Goal: Information Seeking & Learning: Compare options

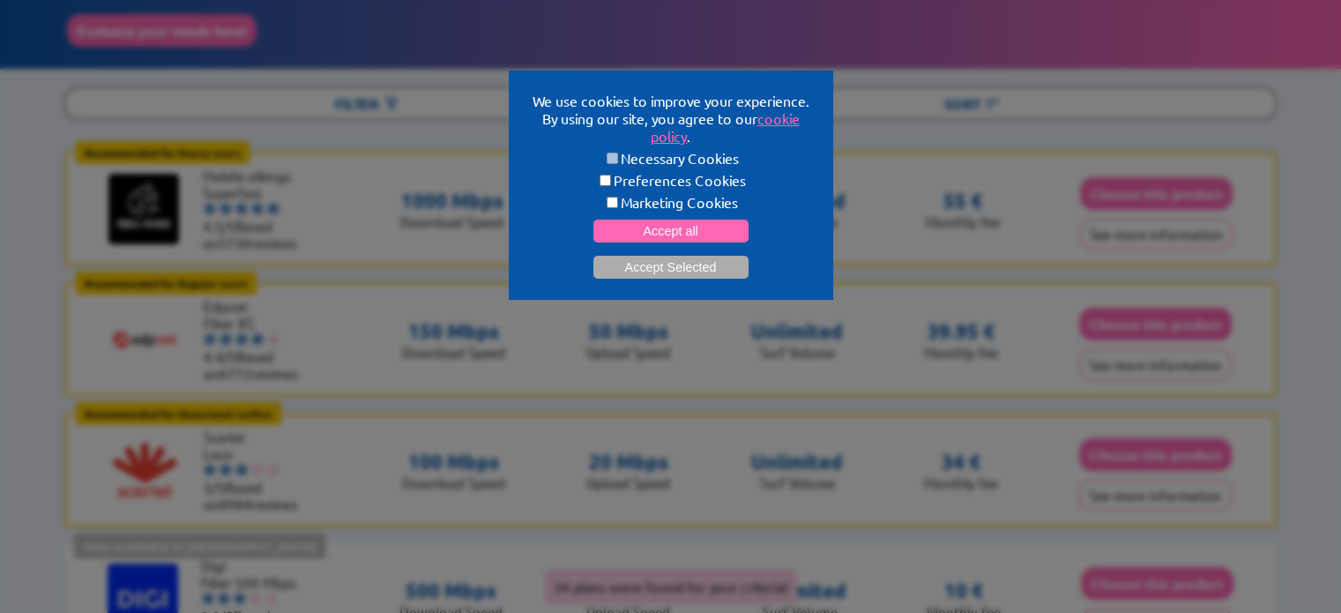
scroll to position [176, 0]
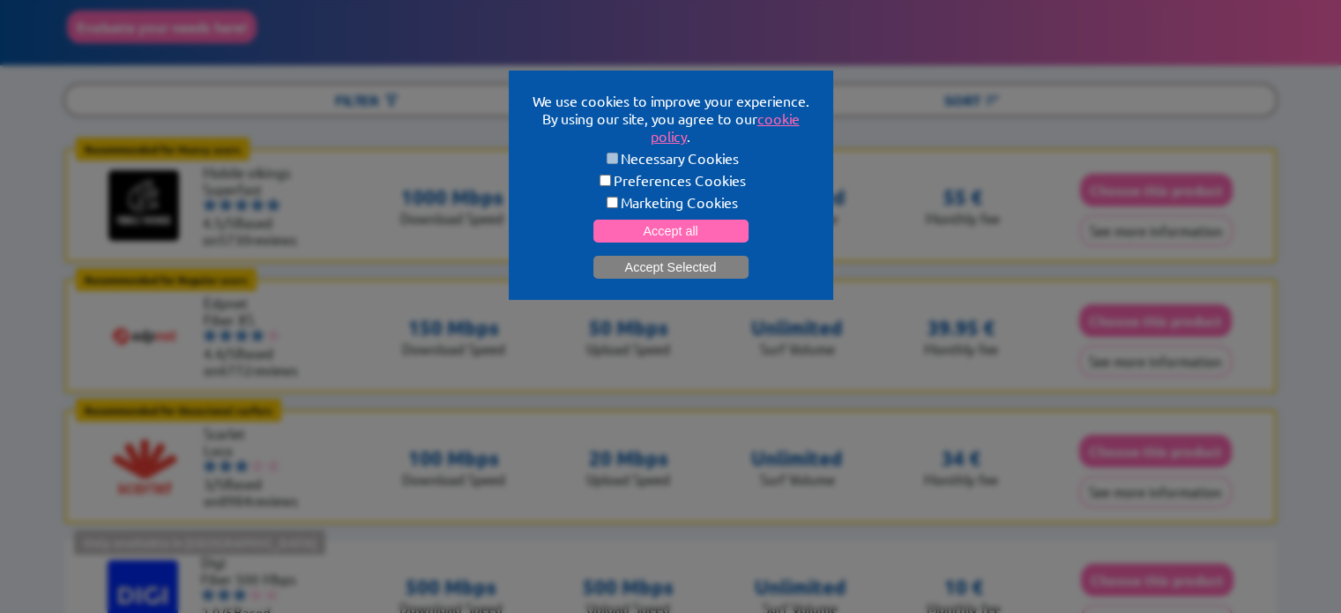
click at [695, 264] on button "Accept Selected" at bounding box center [670, 267] width 155 height 23
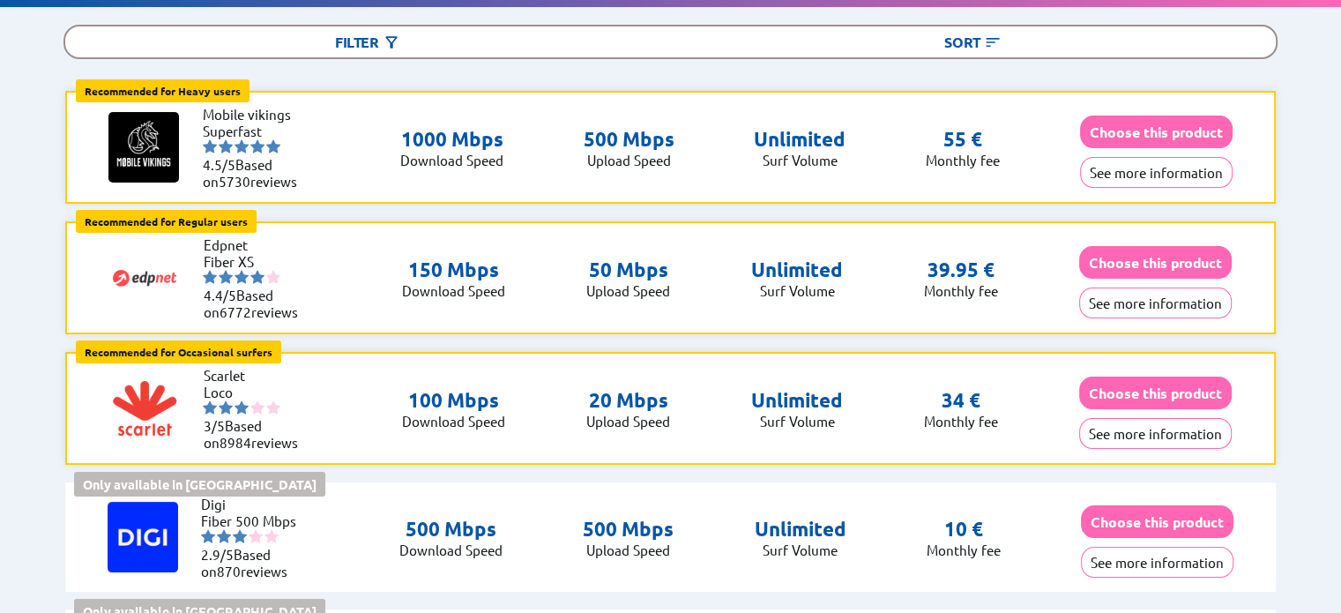
scroll to position [264, 0]
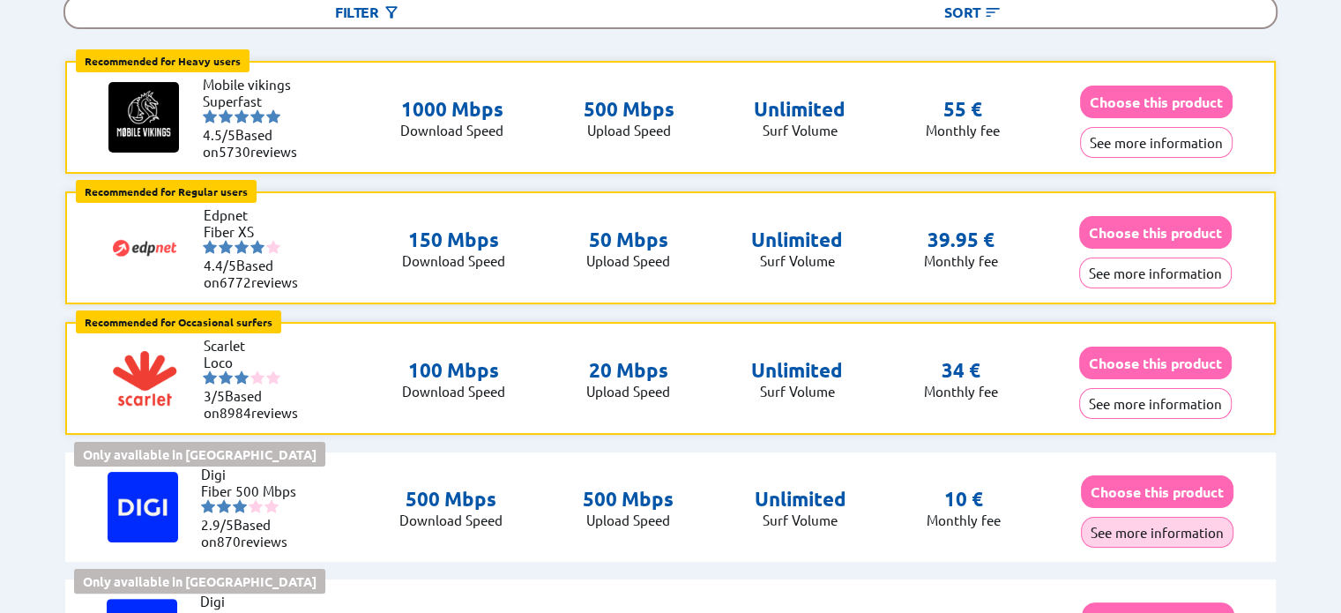
click at [1151, 525] on button "See more information" at bounding box center [1157, 532] width 153 height 31
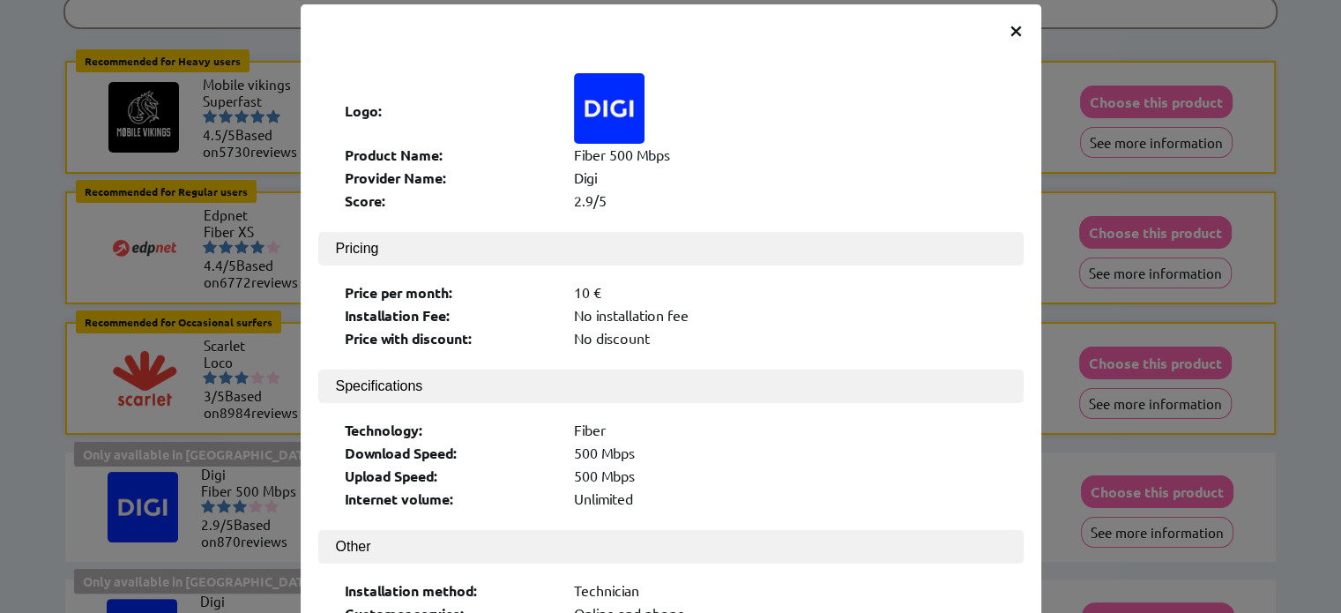
scroll to position [19, 0]
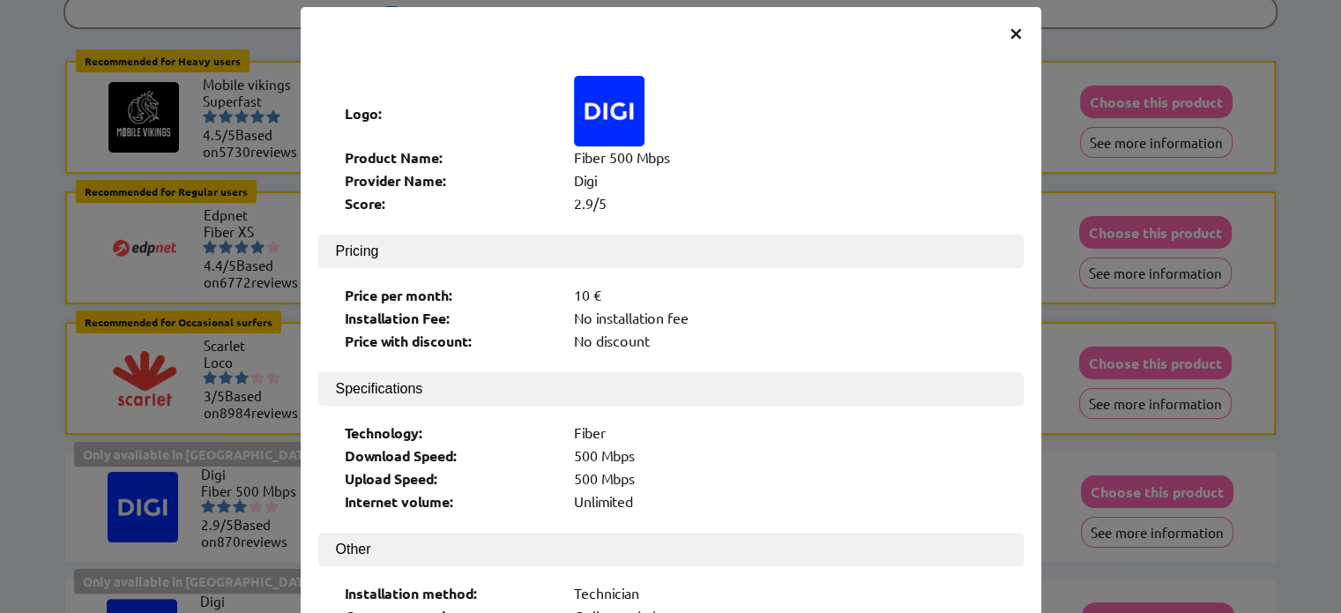
click at [1009, 31] on span "×" at bounding box center [1016, 32] width 15 height 32
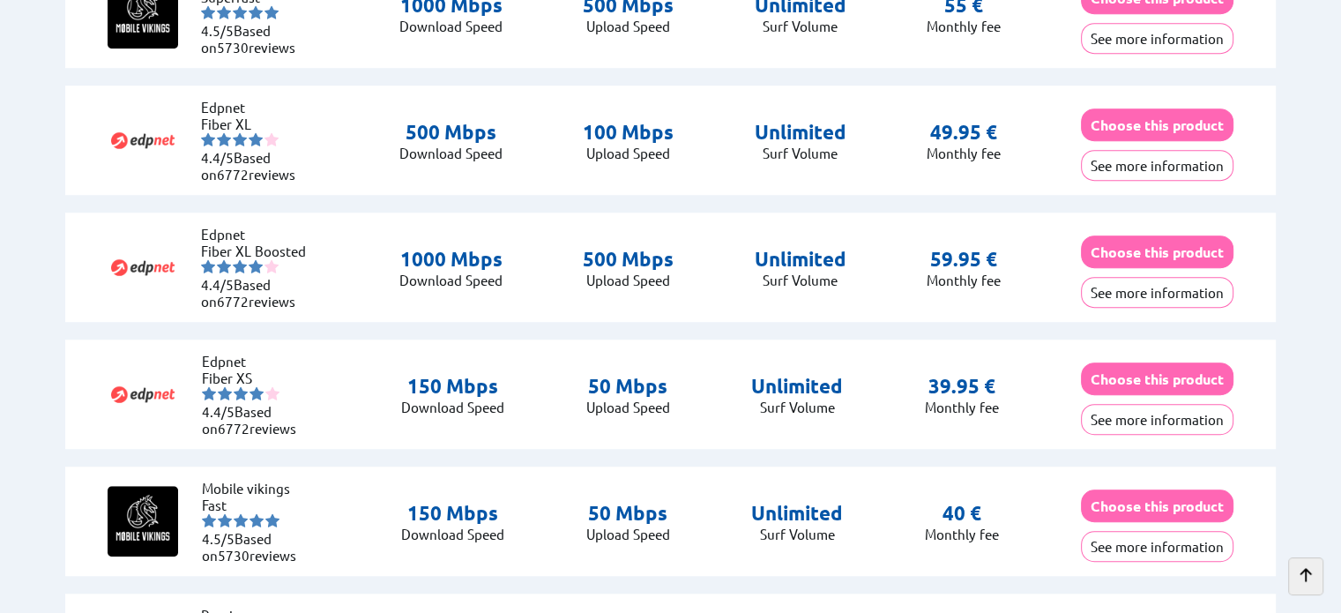
scroll to position [1146, 0]
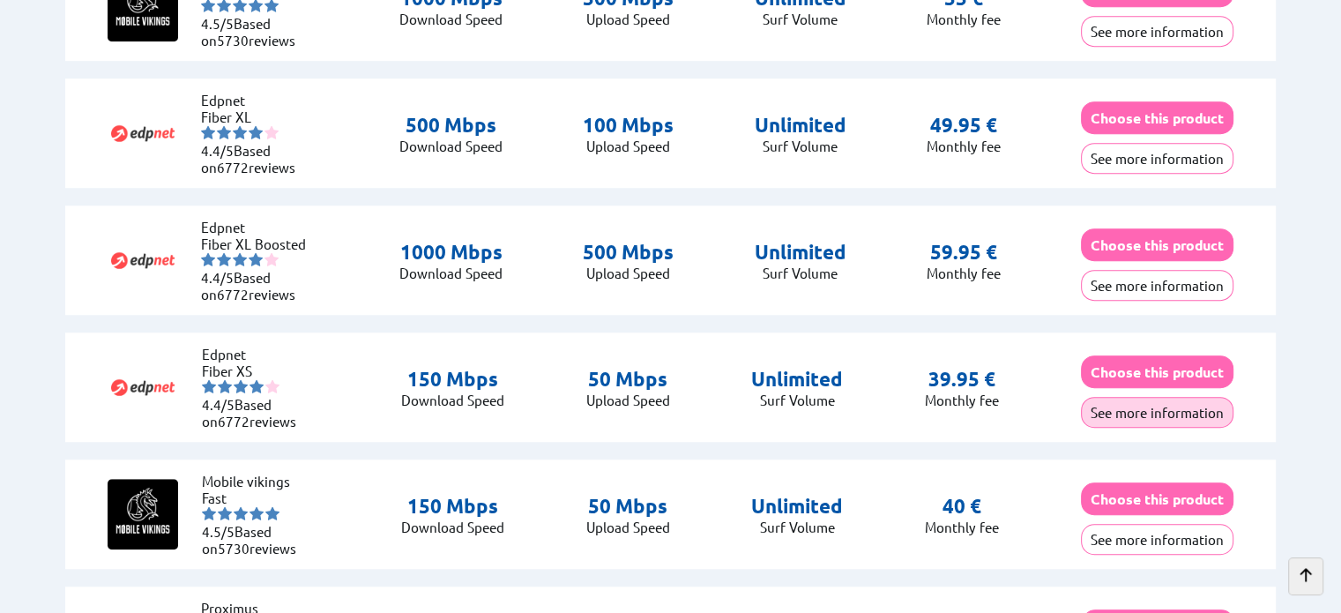
click at [1122, 411] on button "See more information" at bounding box center [1157, 412] width 153 height 31
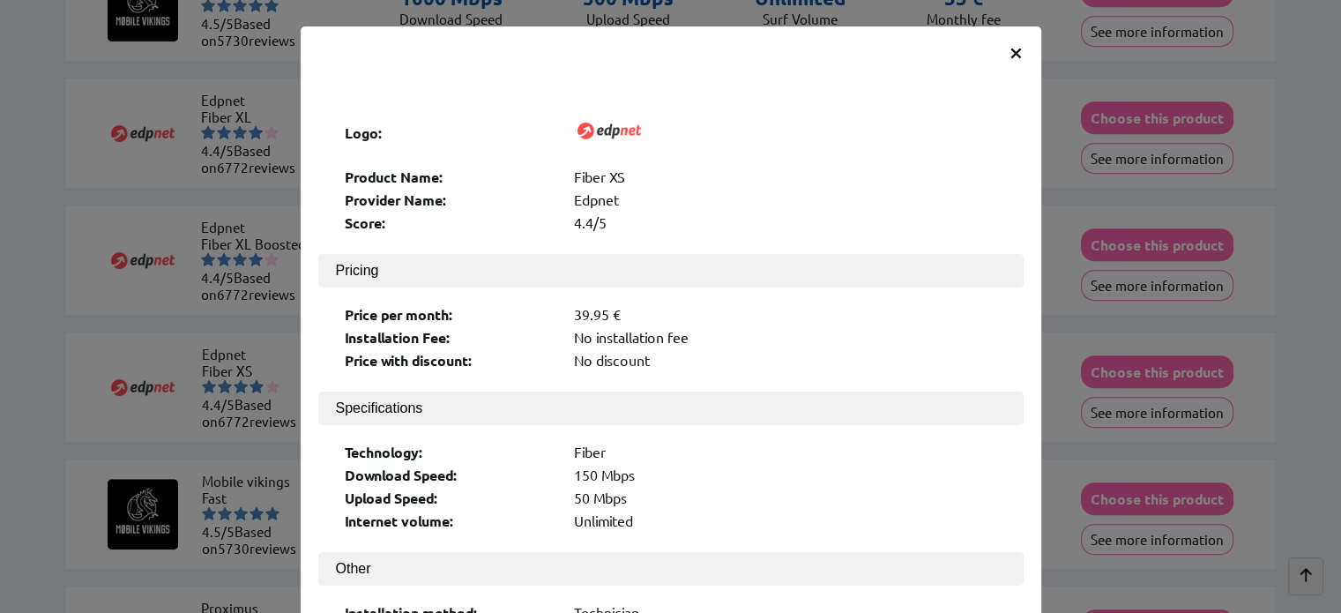
scroll to position [0, 0]
click at [1009, 45] on span "×" at bounding box center [1016, 51] width 15 height 32
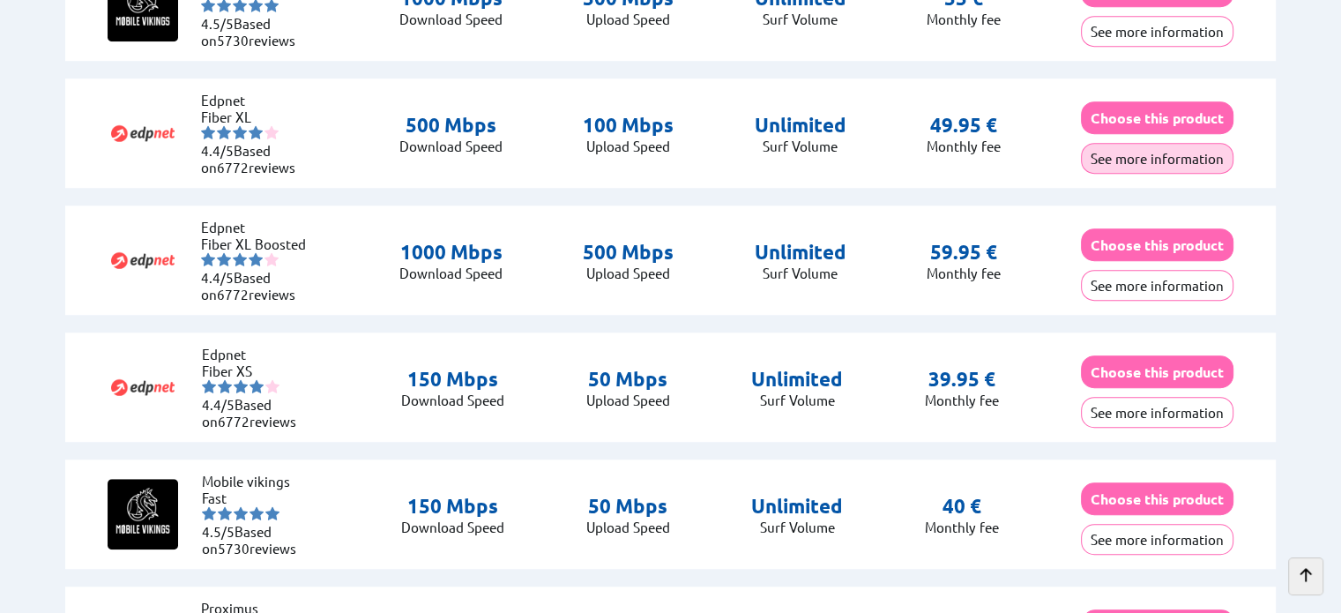
click at [1130, 152] on button "See more information" at bounding box center [1157, 158] width 153 height 31
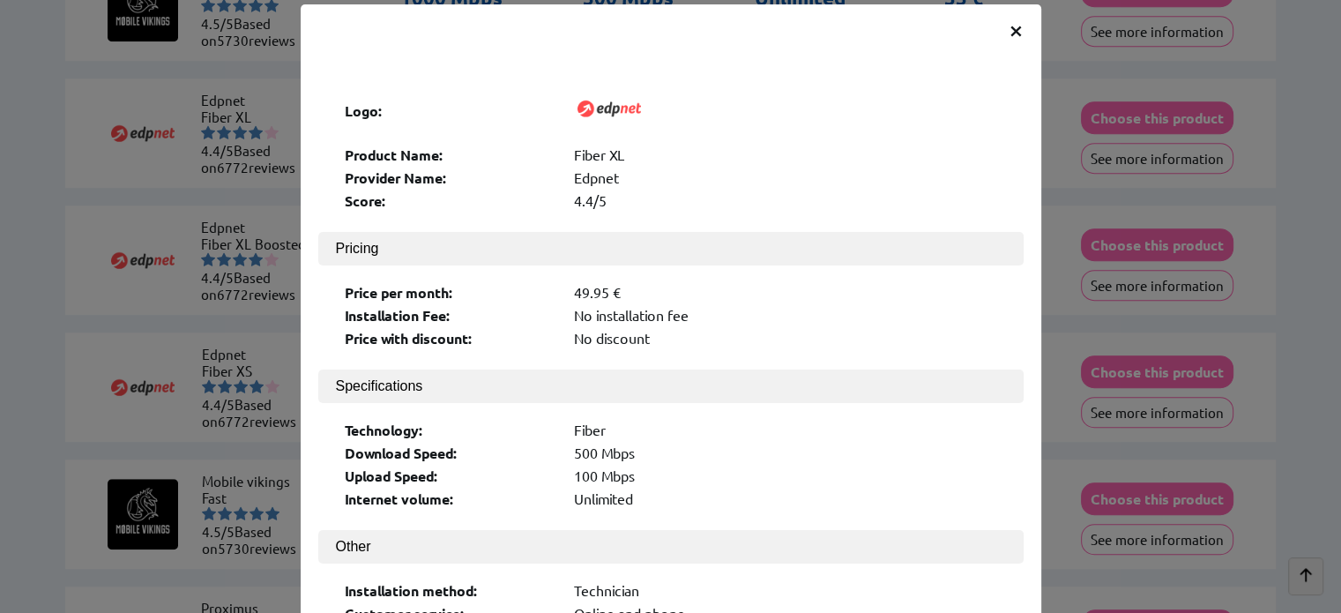
scroll to position [19, 0]
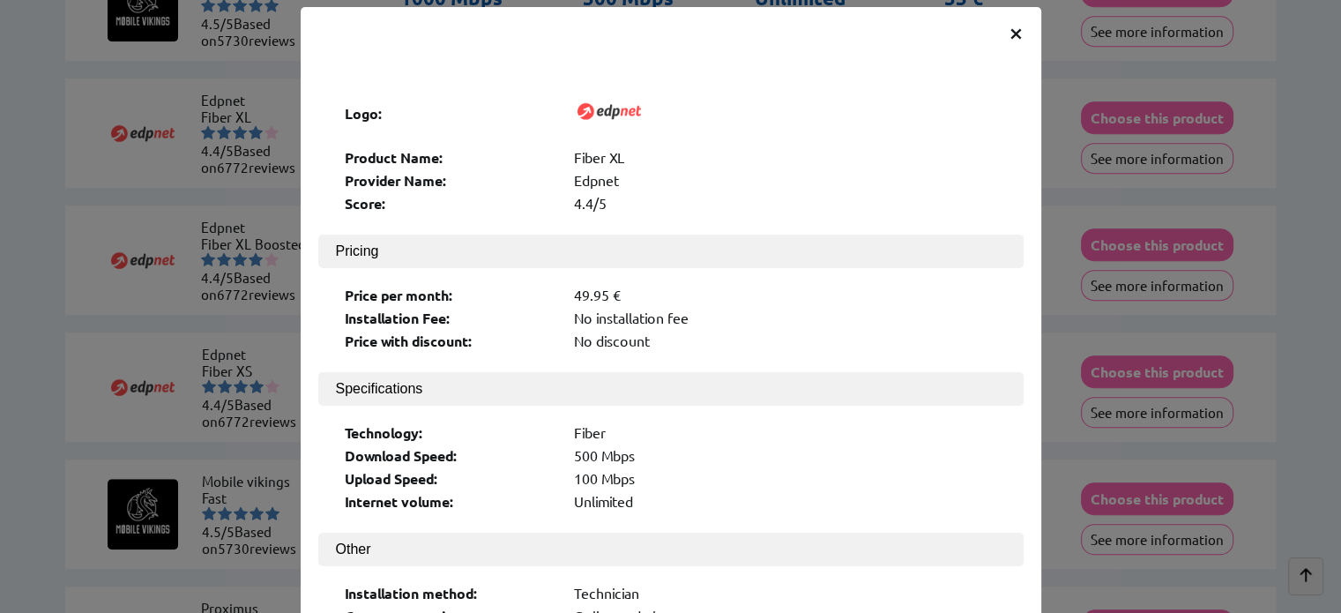
click at [1009, 24] on span "×" at bounding box center [1016, 32] width 15 height 32
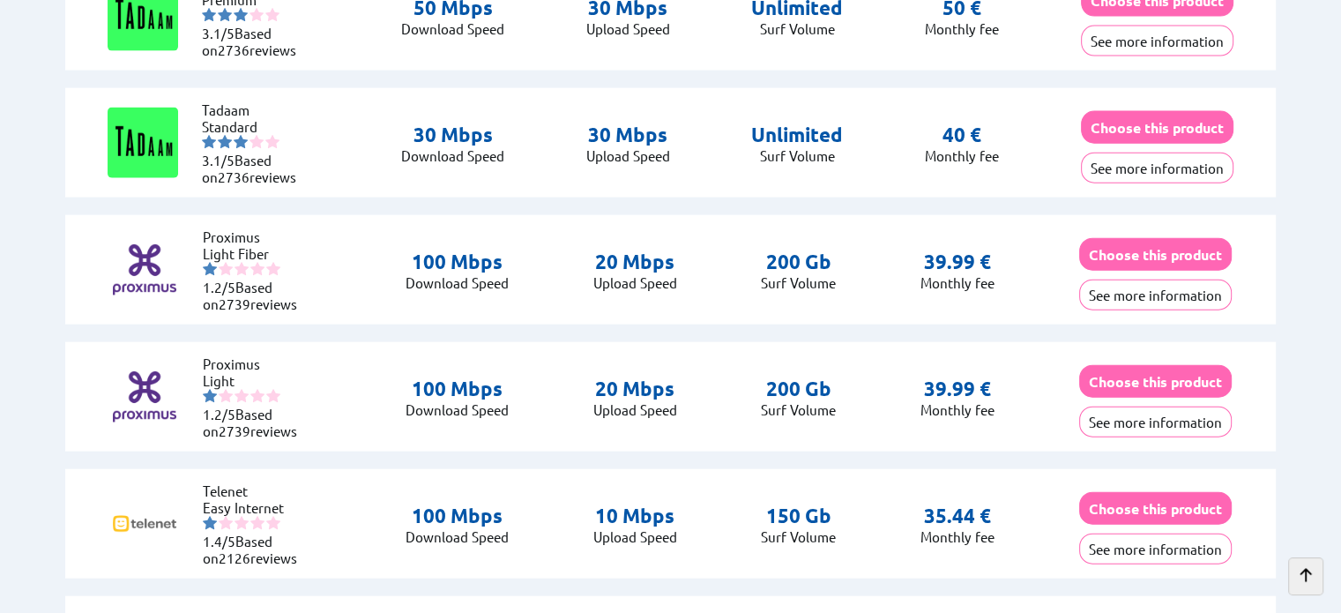
scroll to position [3967, 0]
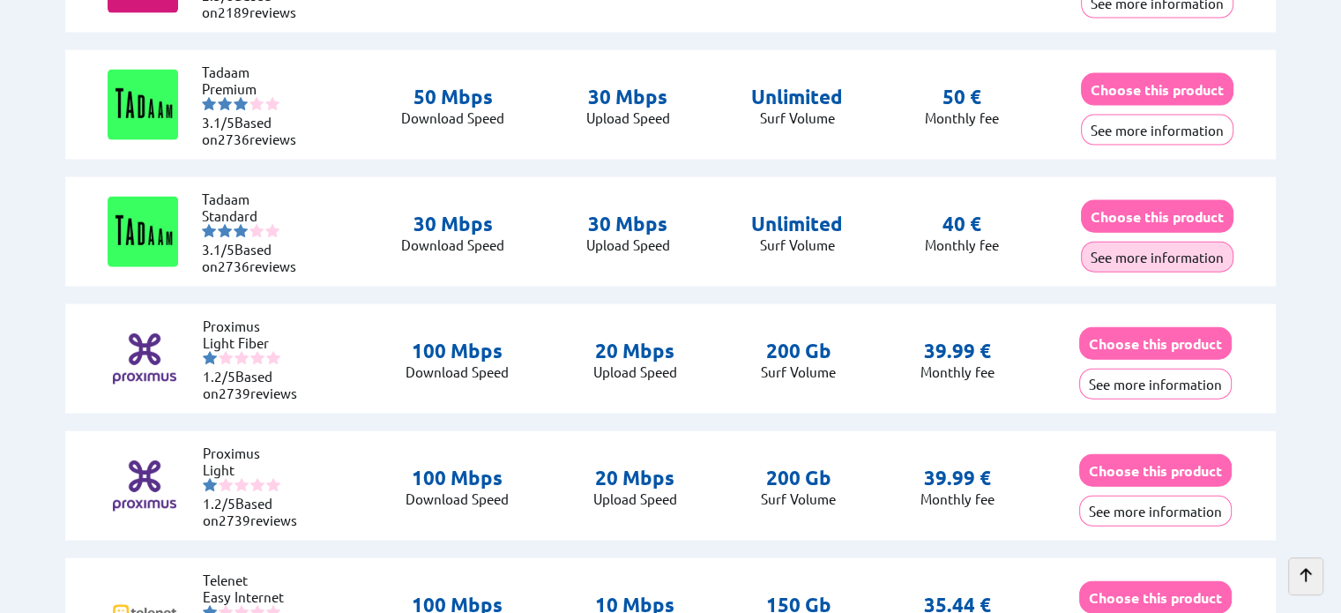
click at [1136, 249] on button "See more information" at bounding box center [1157, 257] width 153 height 31
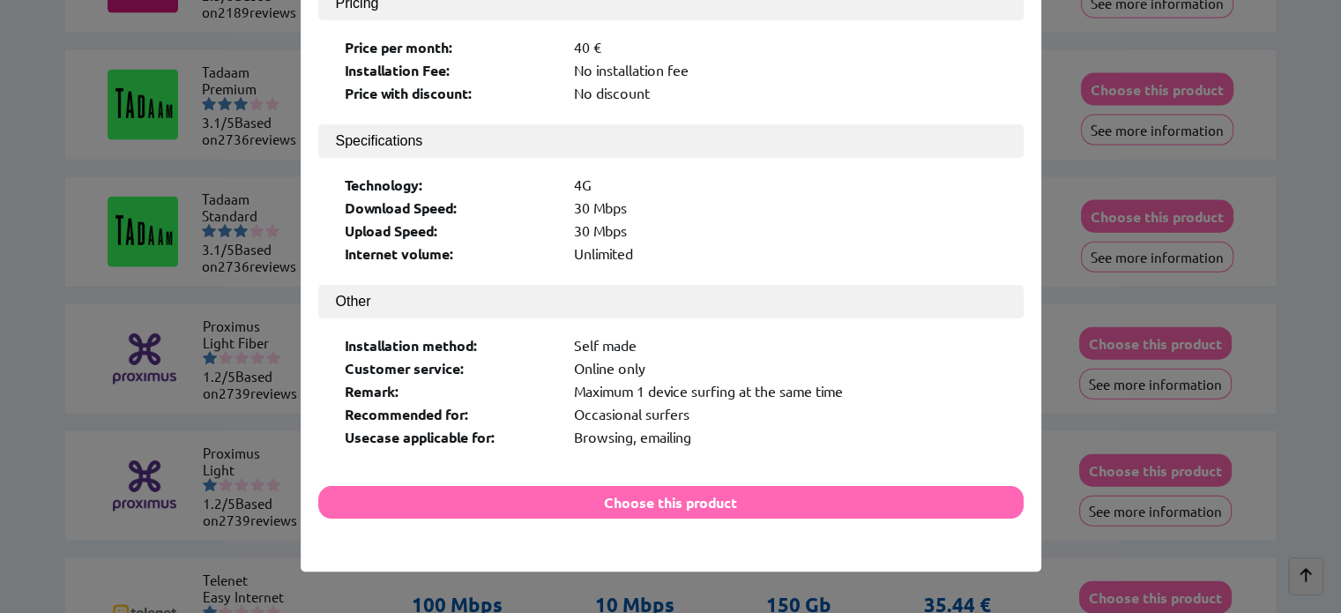
scroll to position [0, 0]
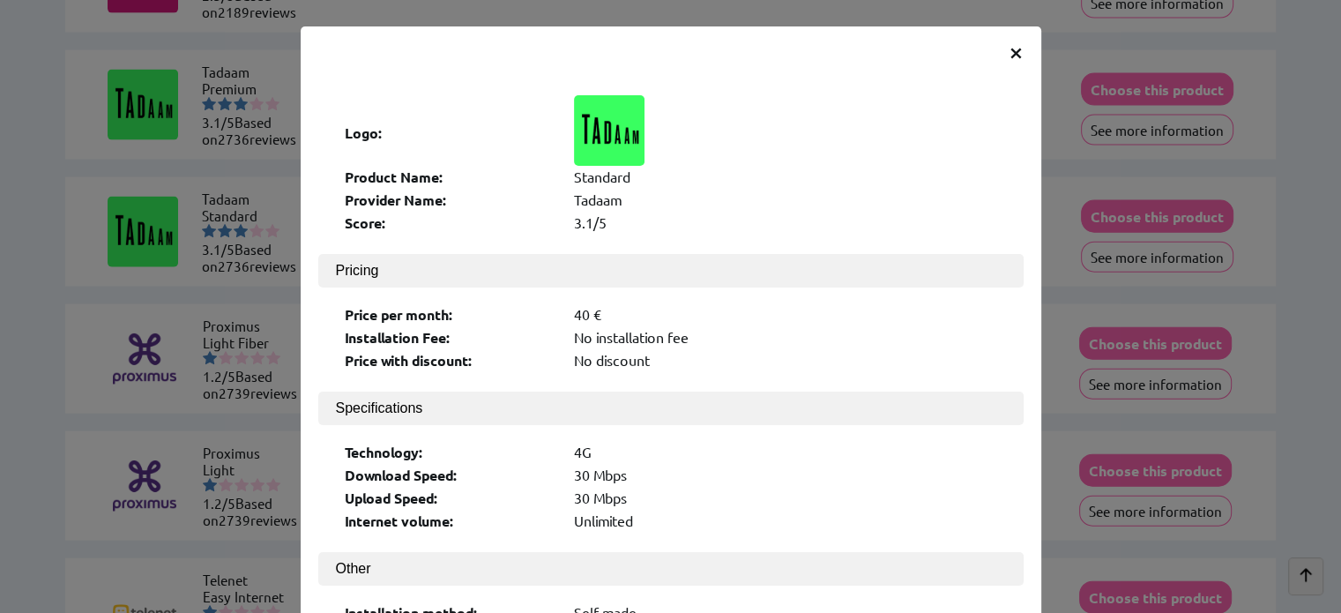
click at [1009, 48] on span "×" at bounding box center [1016, 51] width 15 height 32
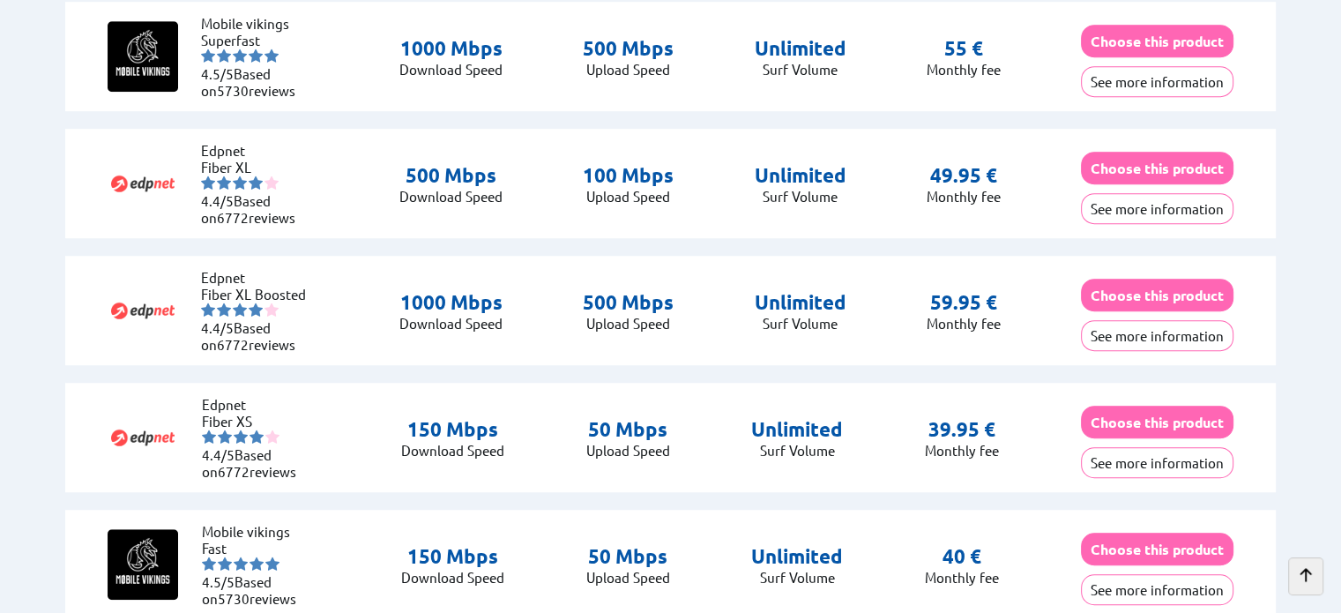
scroll to position [1146, 0]
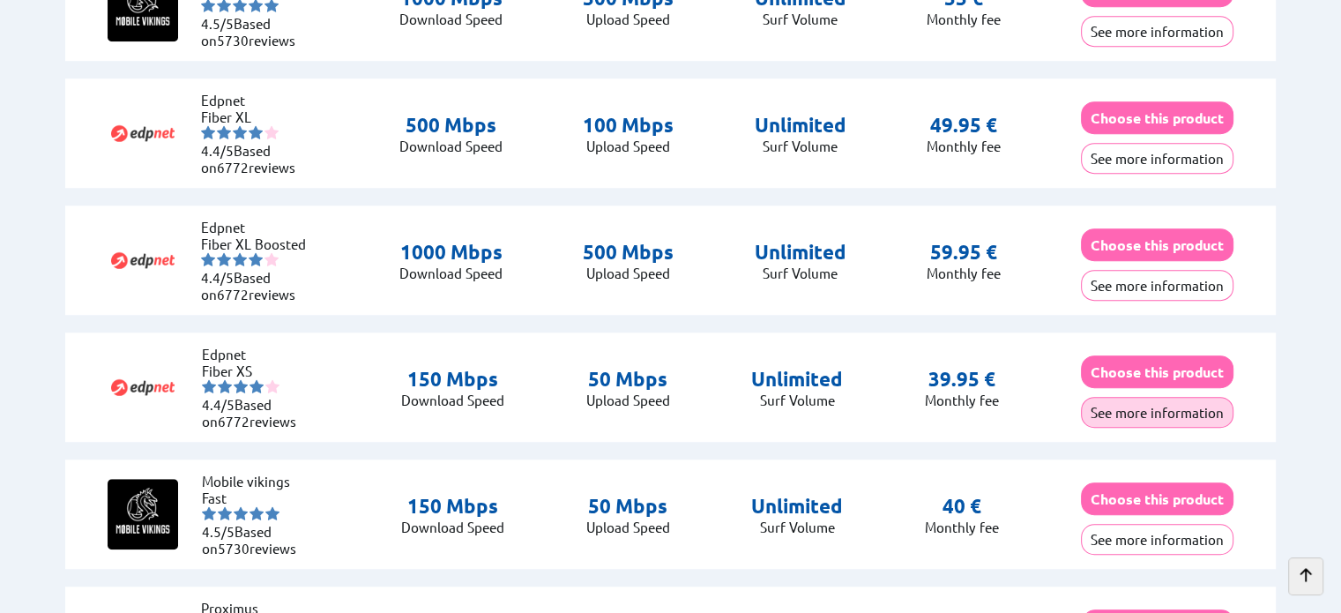
click at [1131, 405] on button "See more information" at bounding box center [1157, 412] width 153 height 31
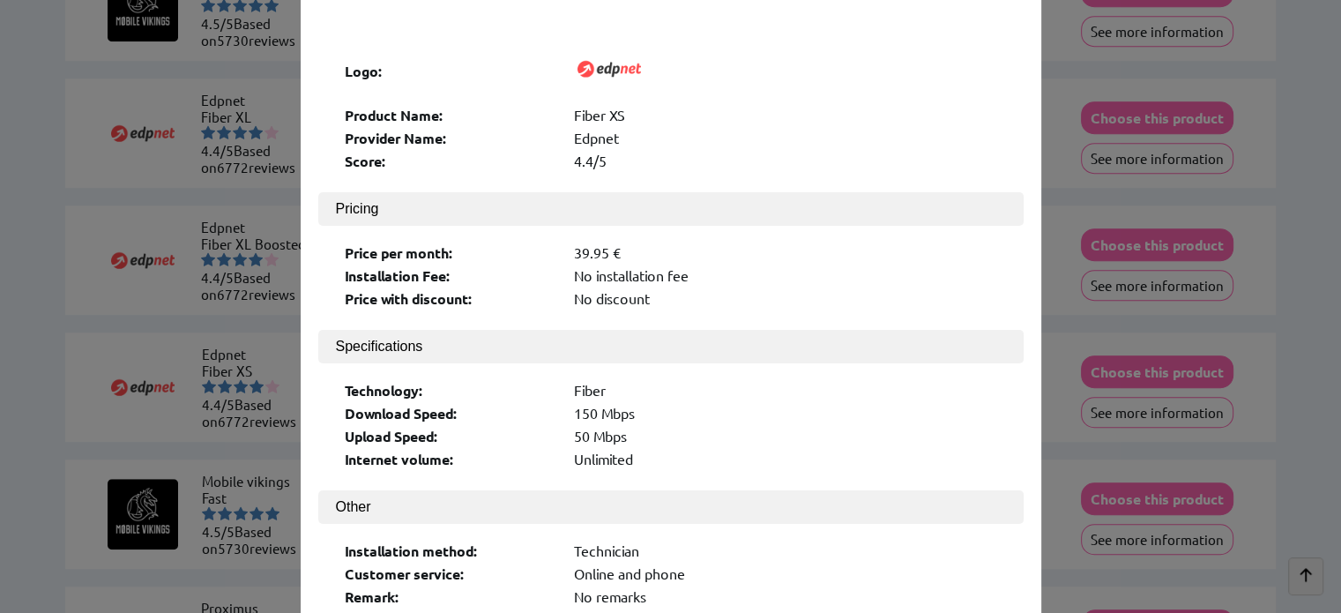
scroll to position [0, 0]
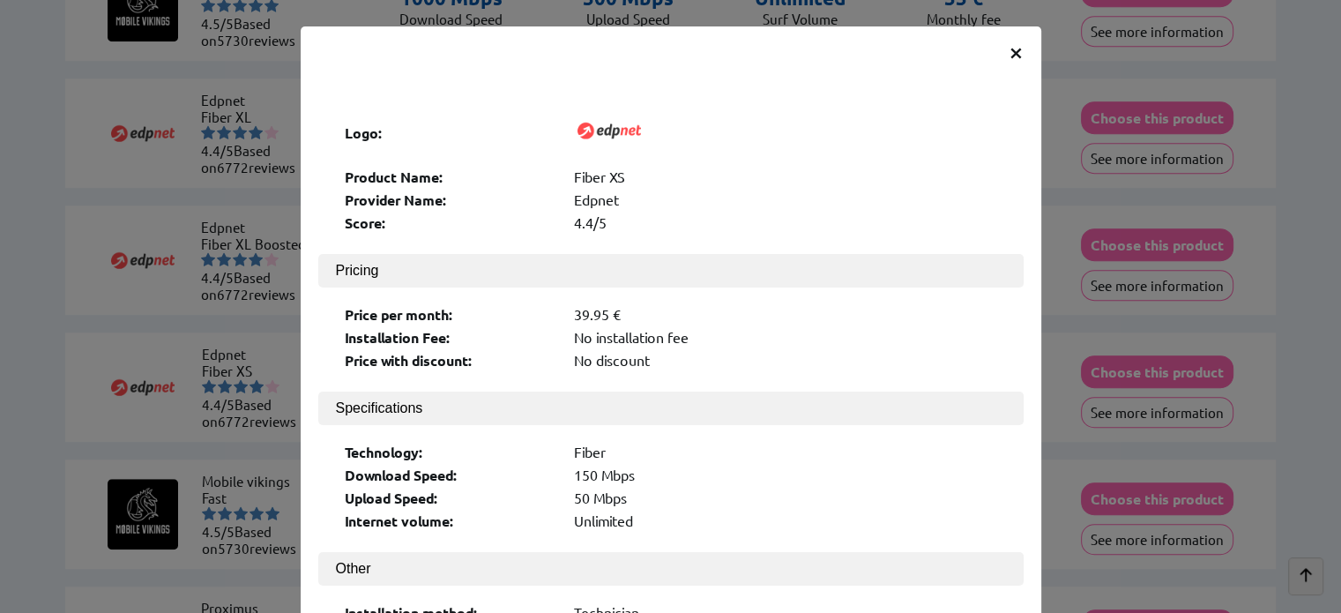
click at [1010, 48] on span "×" at bounding box center [1016, 51] width 15 height 32
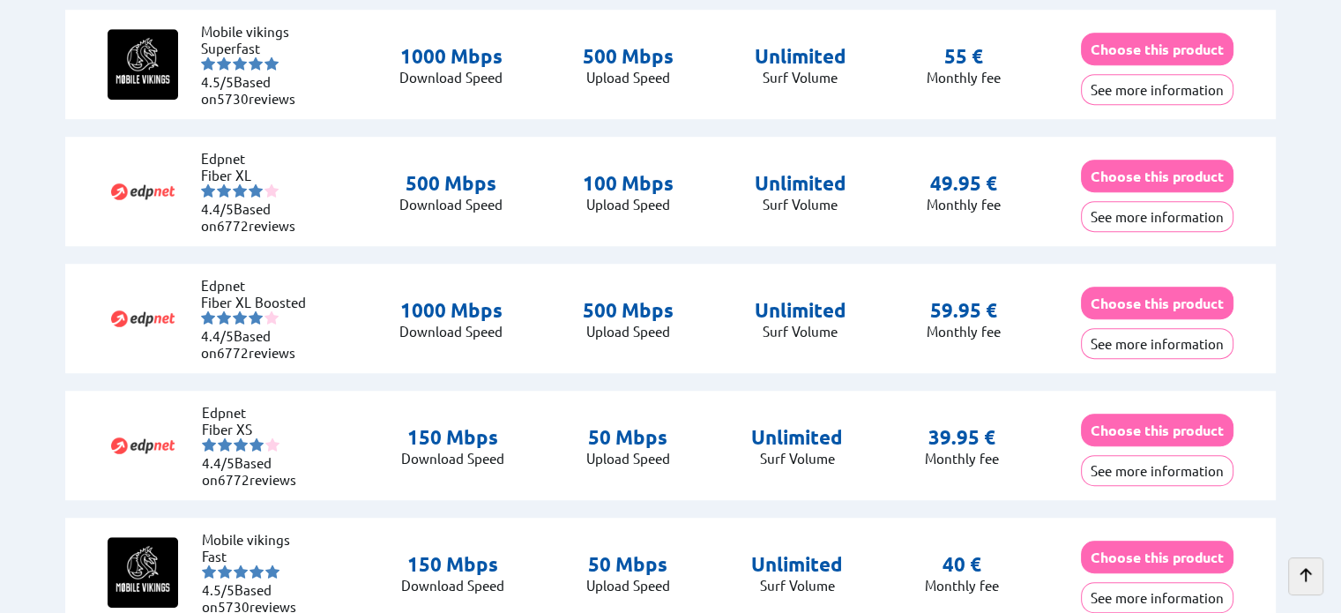
scroll to position [1058, 0]
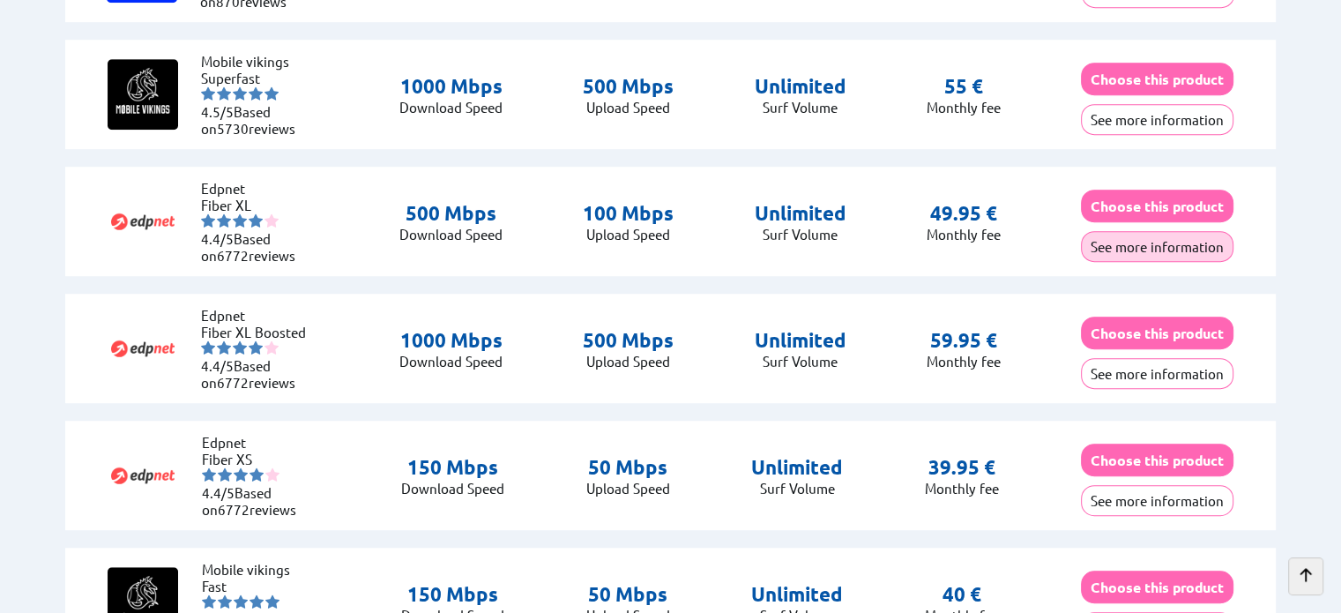
click at [1128, 238] on button "See more information" at bounding box center [1157, 246] width 153 height 31
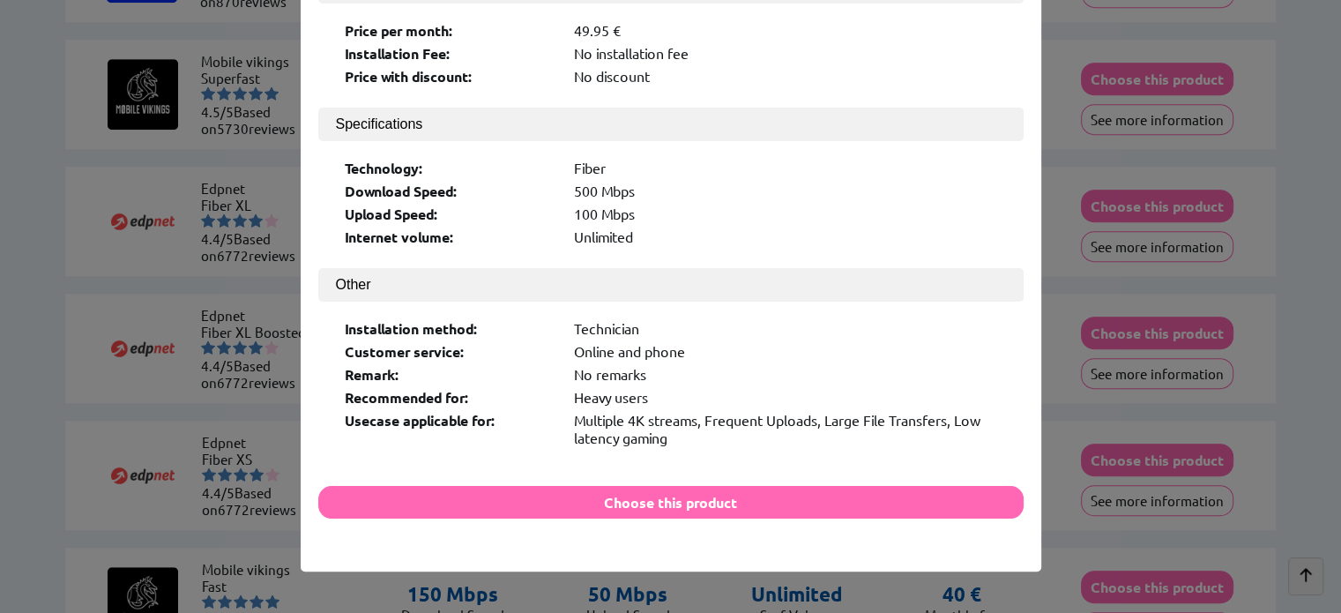
scroll to position [0, 0]
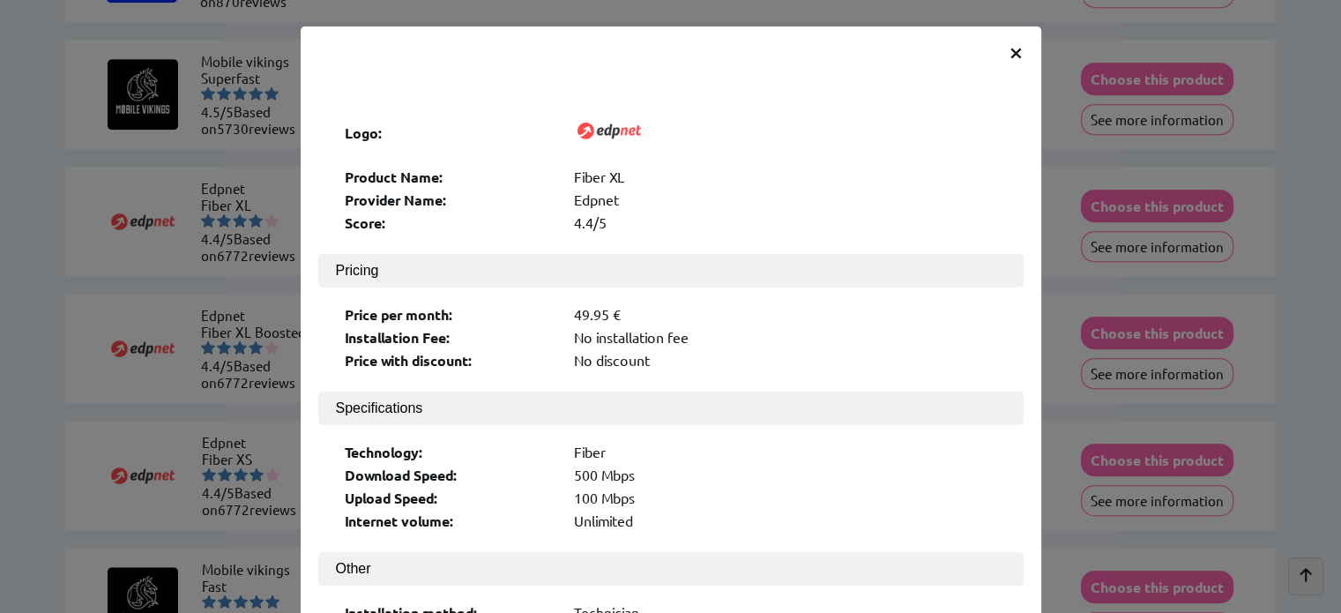
click at [1009, 51] on span "×" at bounding box center [1016, 51] width 15 height 32
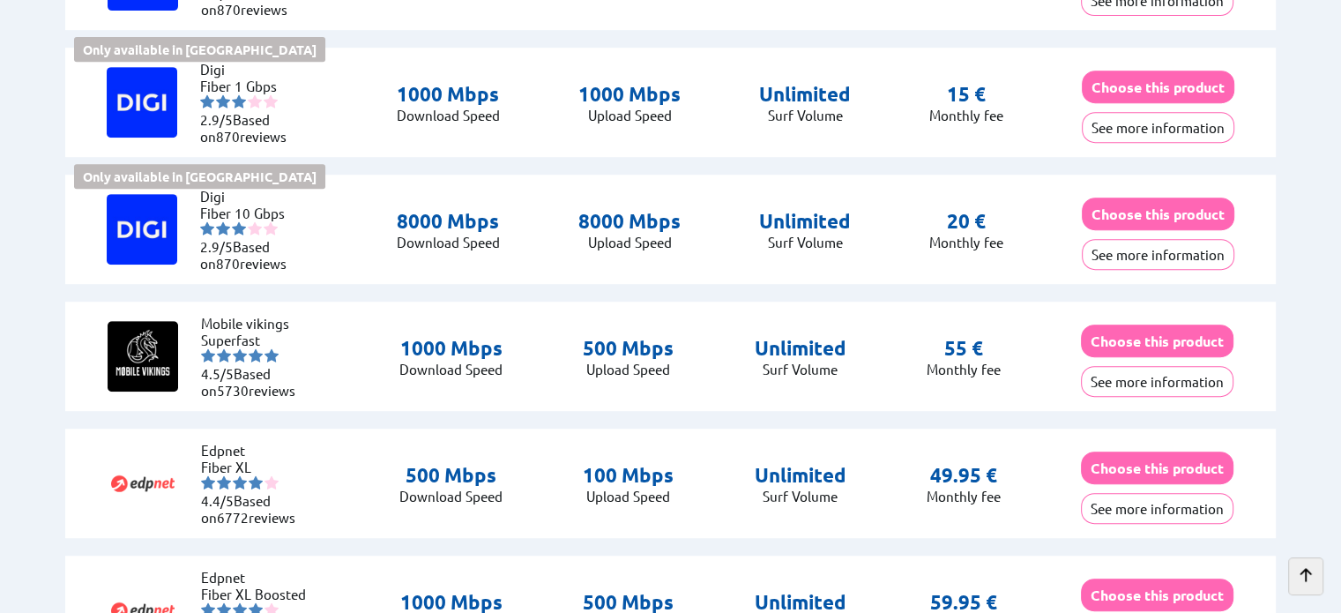
scroll to position [793, 0]
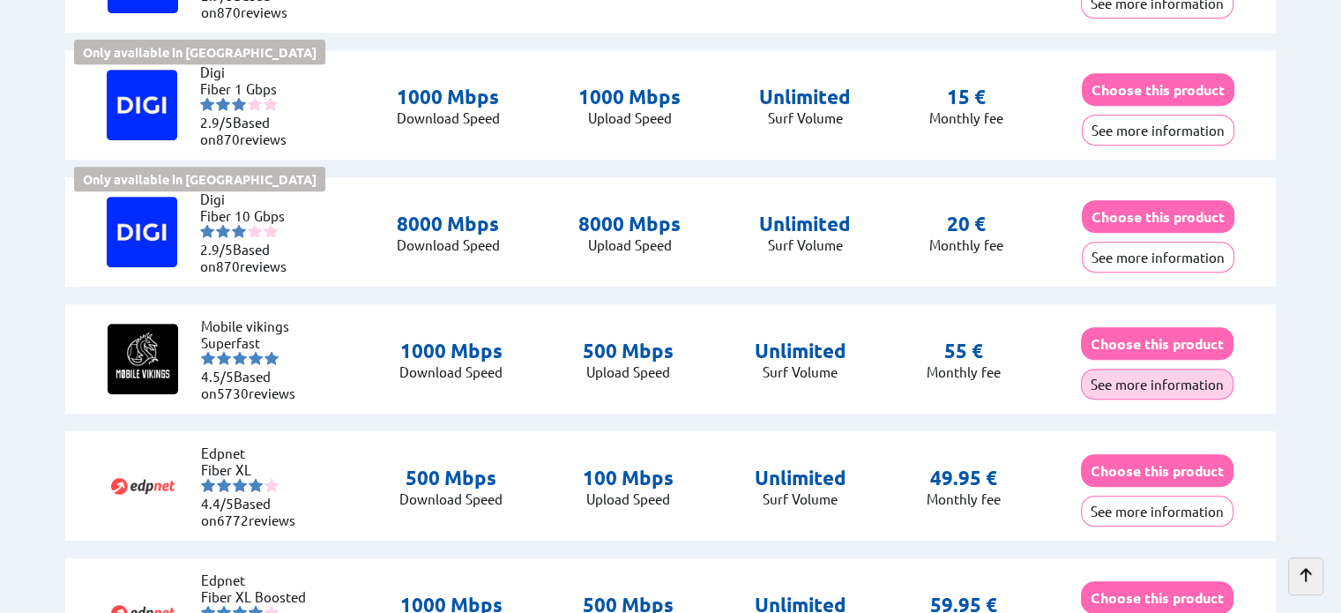
click at [1152, 373] on button "See more information" at bounding box center [1157, 384] width 153 height 31
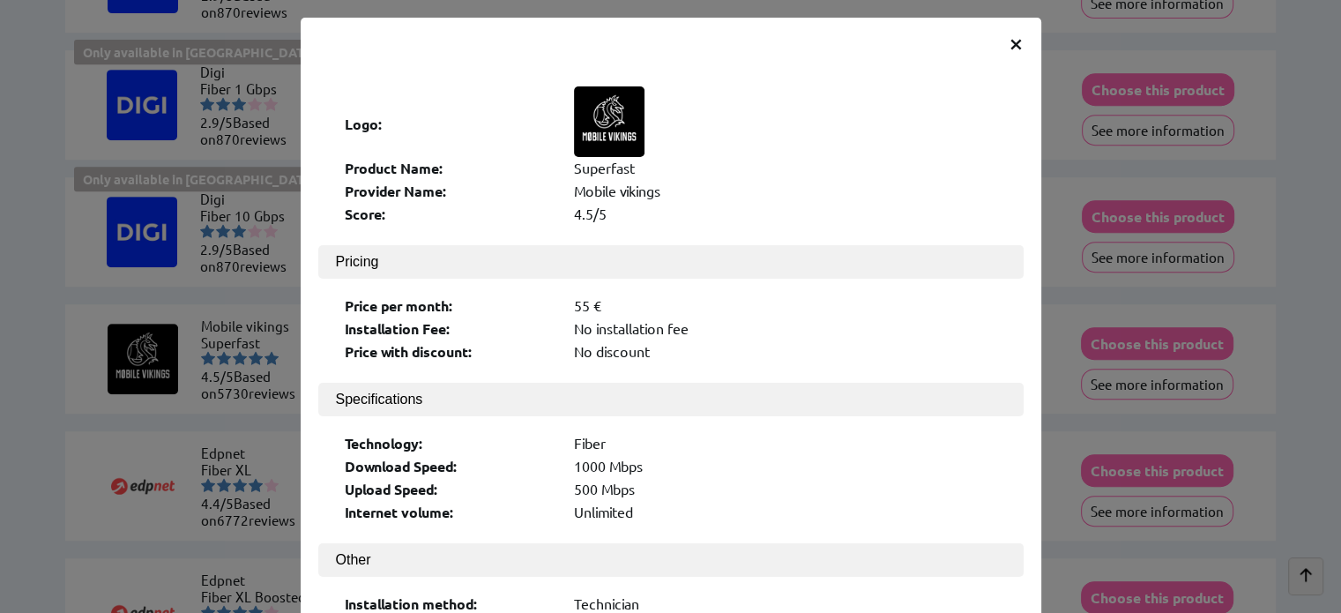
scroll to position [0, 0]
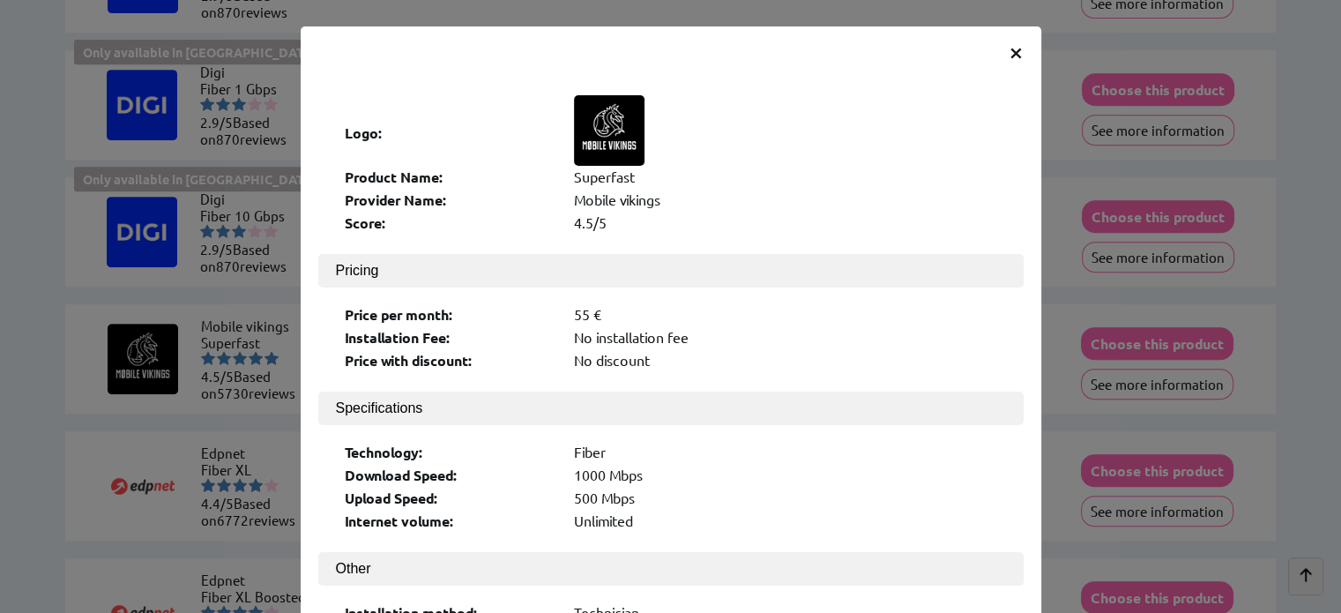
click at [1009, 48] on span "×" at bounding box center [1016, 51] width 15 height 32
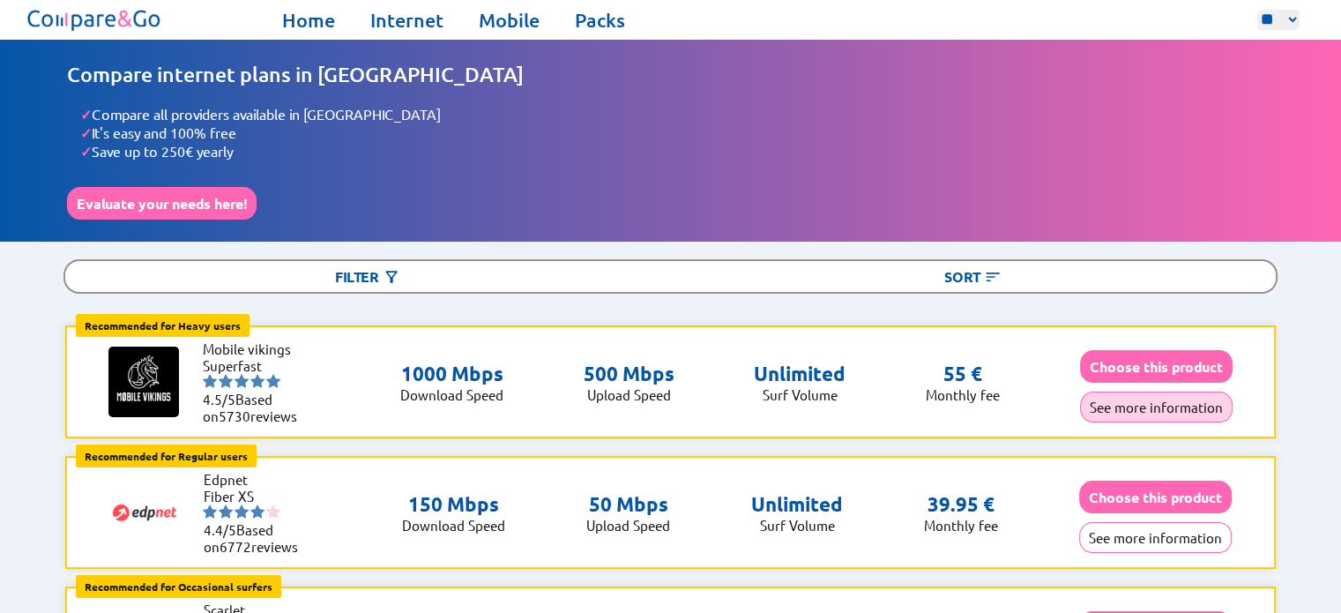
click at [1150, 400] on button "See more information" at bounding box center [1156, 406] width 153 height 31
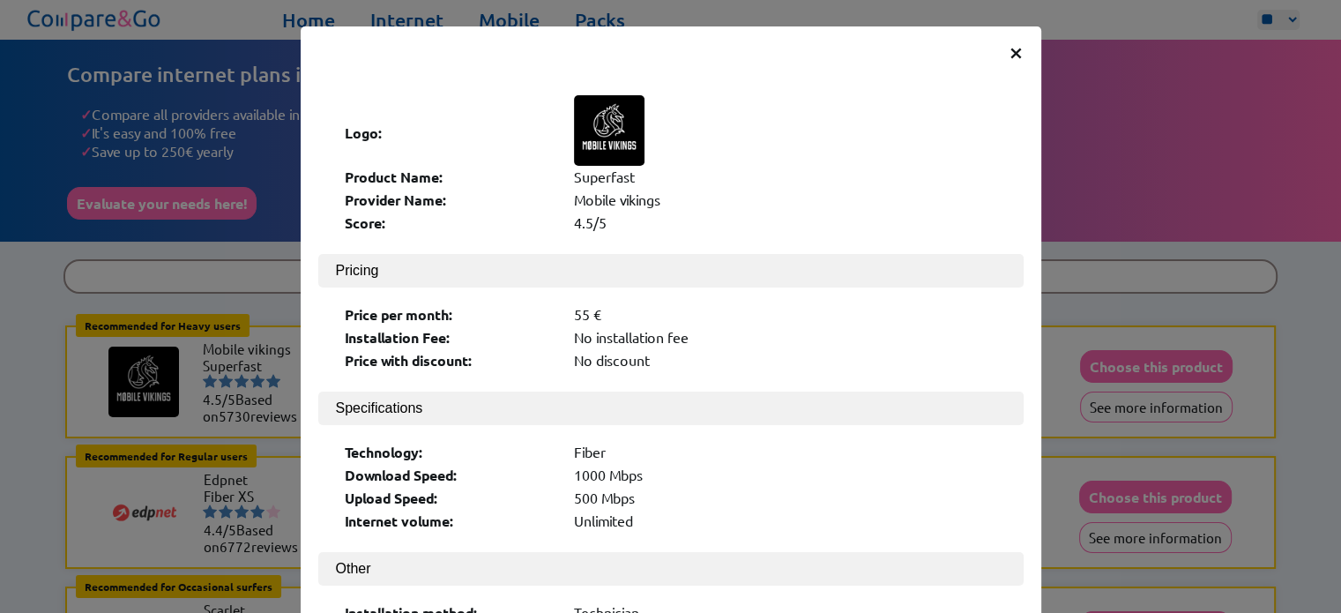
click at [1009, 47] on span "×" at bounding box center [1016, 51] width 15 height 32
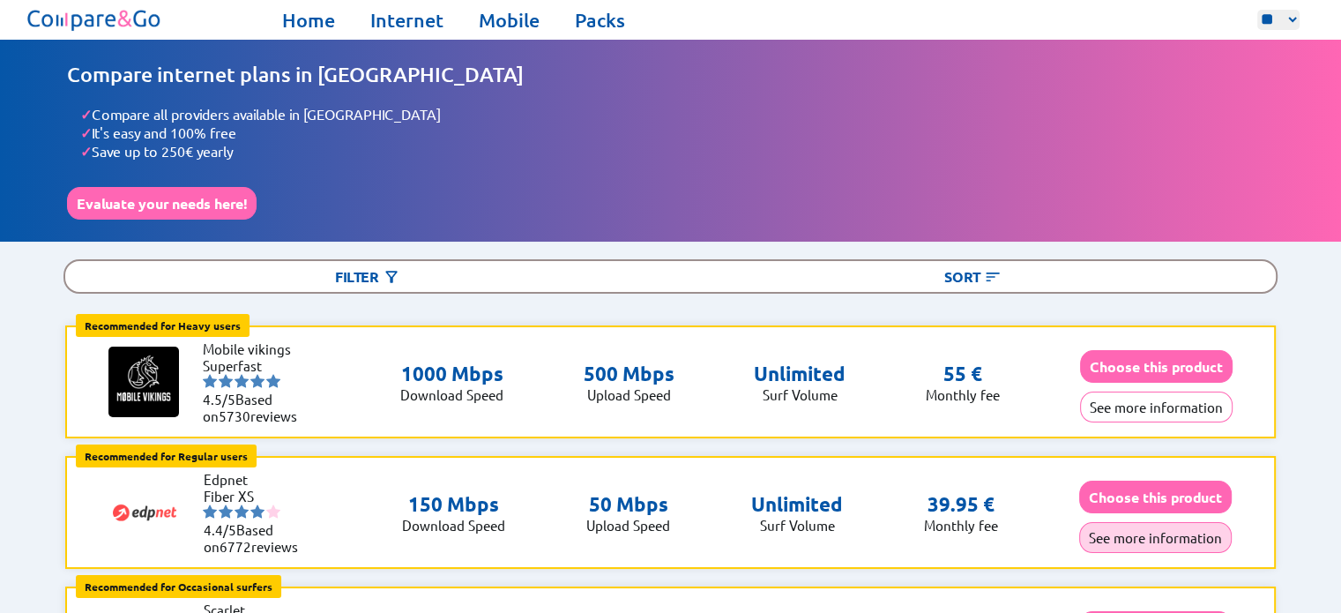
click at [1143, 531] on button "See more information" at bounding box center [1155, 537] width 153 height 31
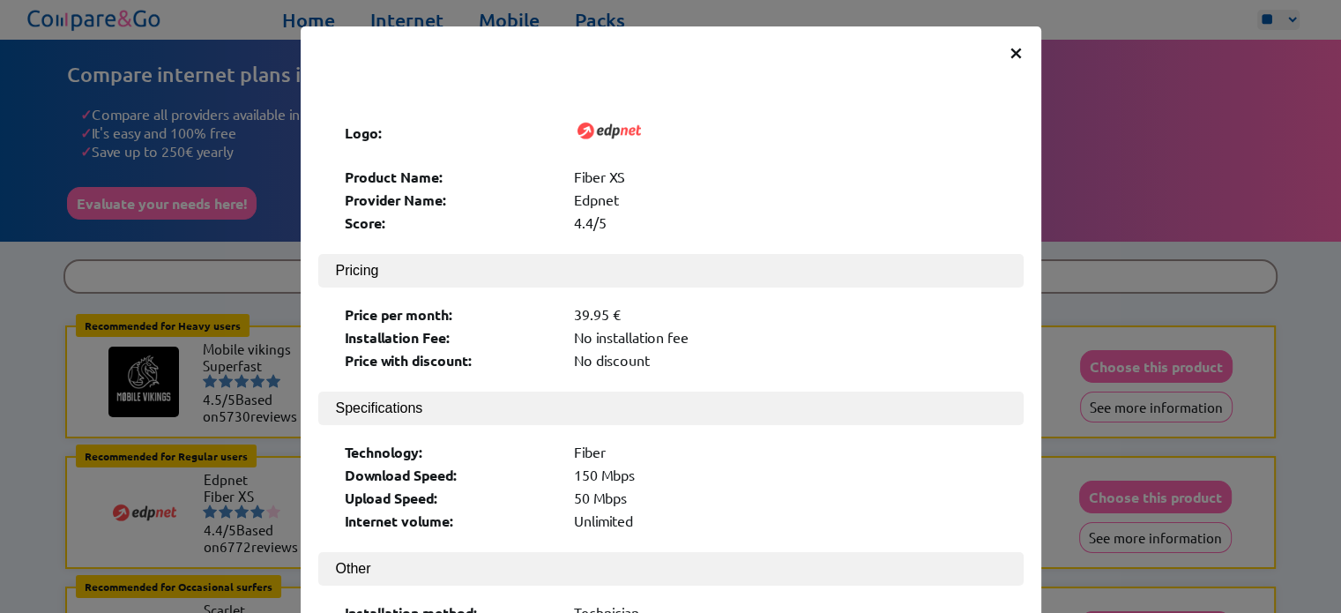
click at [1009, 48] on span "×" at bounding box center [1016, 51] width 15 height 32
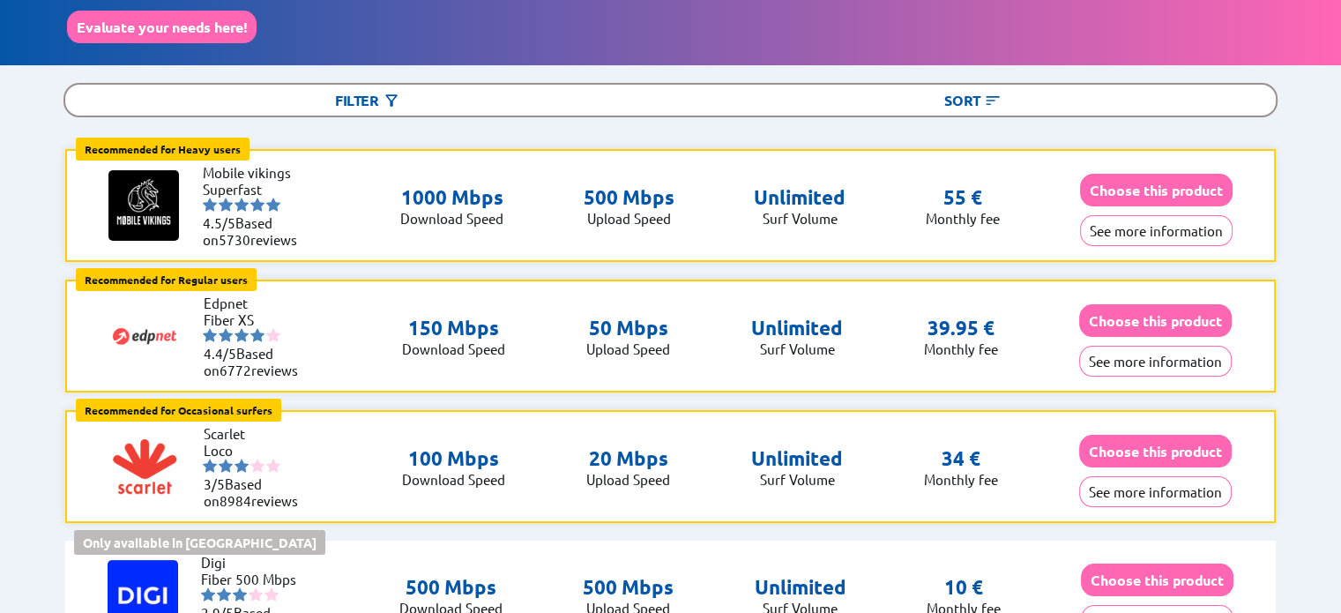
scroll to position [88, 0]
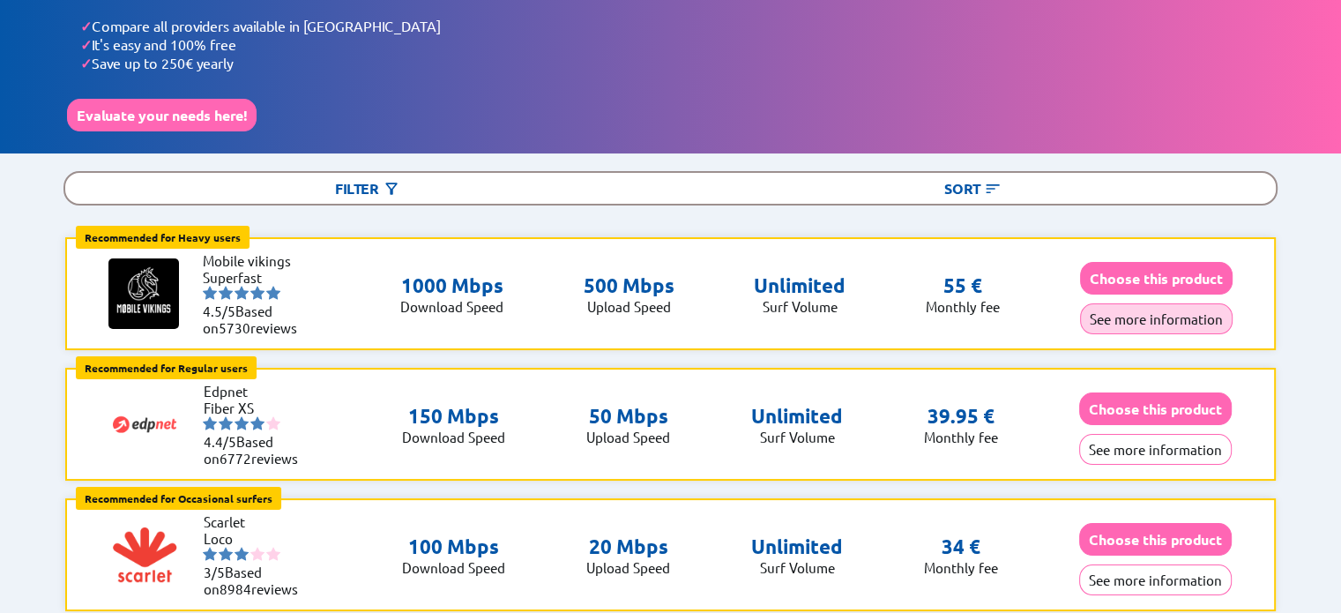
click at [1146, 309] on button "See more information" at bounding box center [1156, 318] width 153 height 31
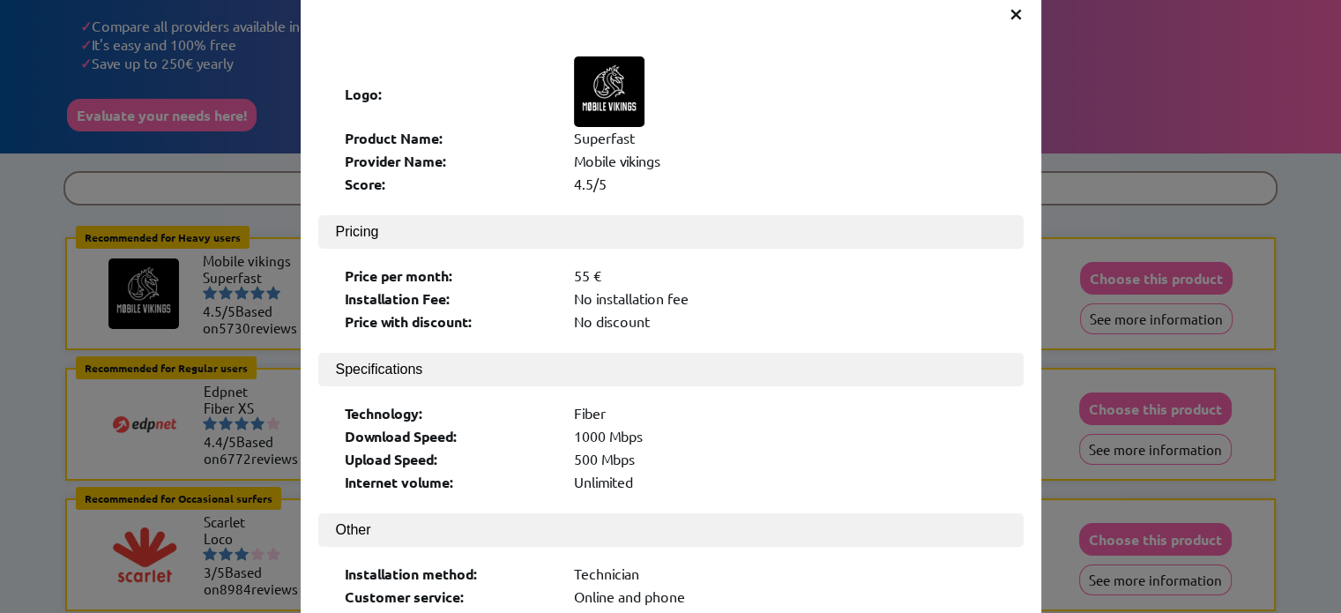
scroll to position [0, 0]
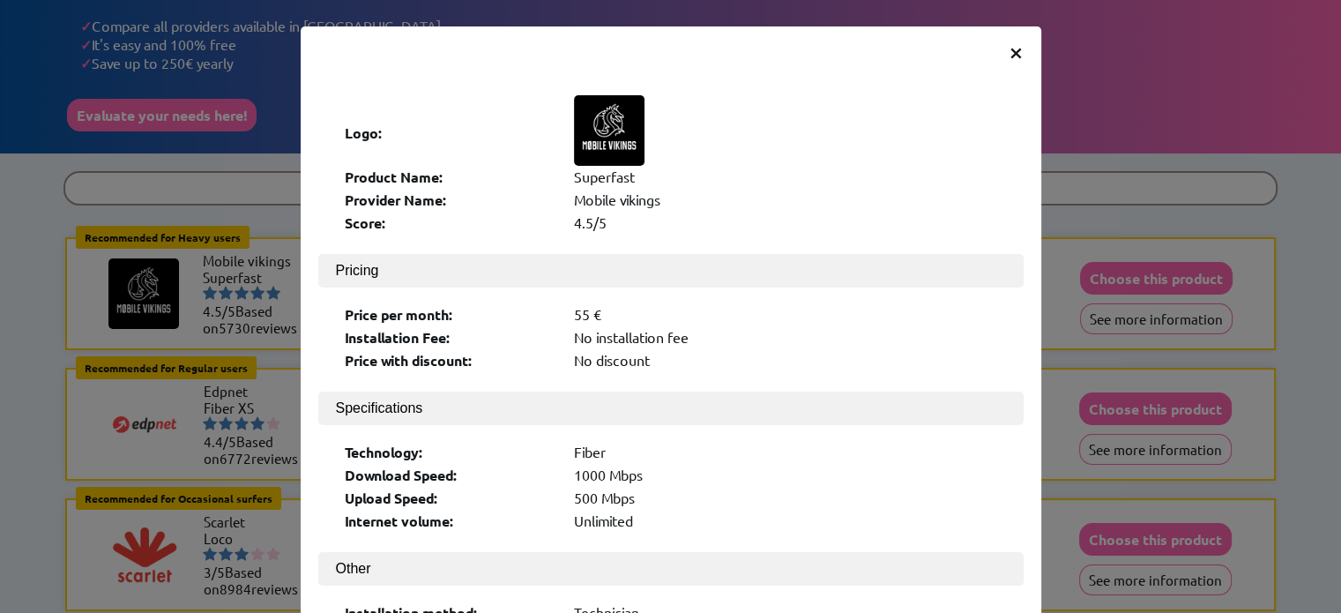
click at [1009, 53] on span "×" at bounding box center [1016, 51] width 15 height 32
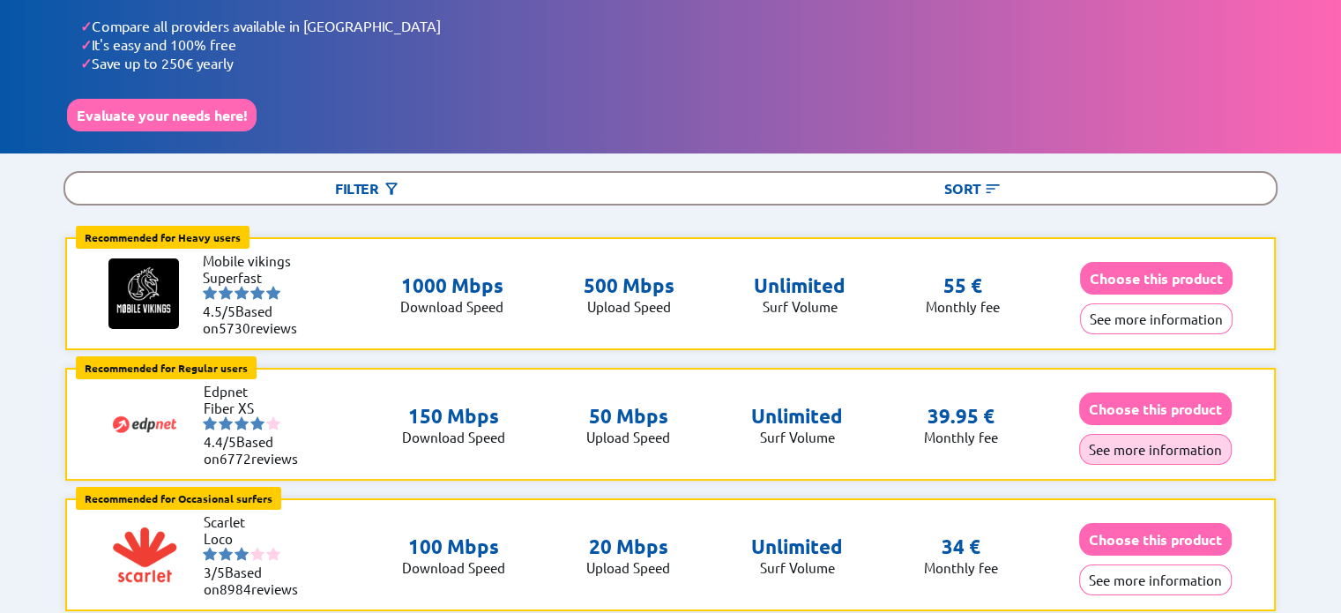
click at [1128, 443] on button "See more information" at bounding box center [1155, 449] width 153 height 31
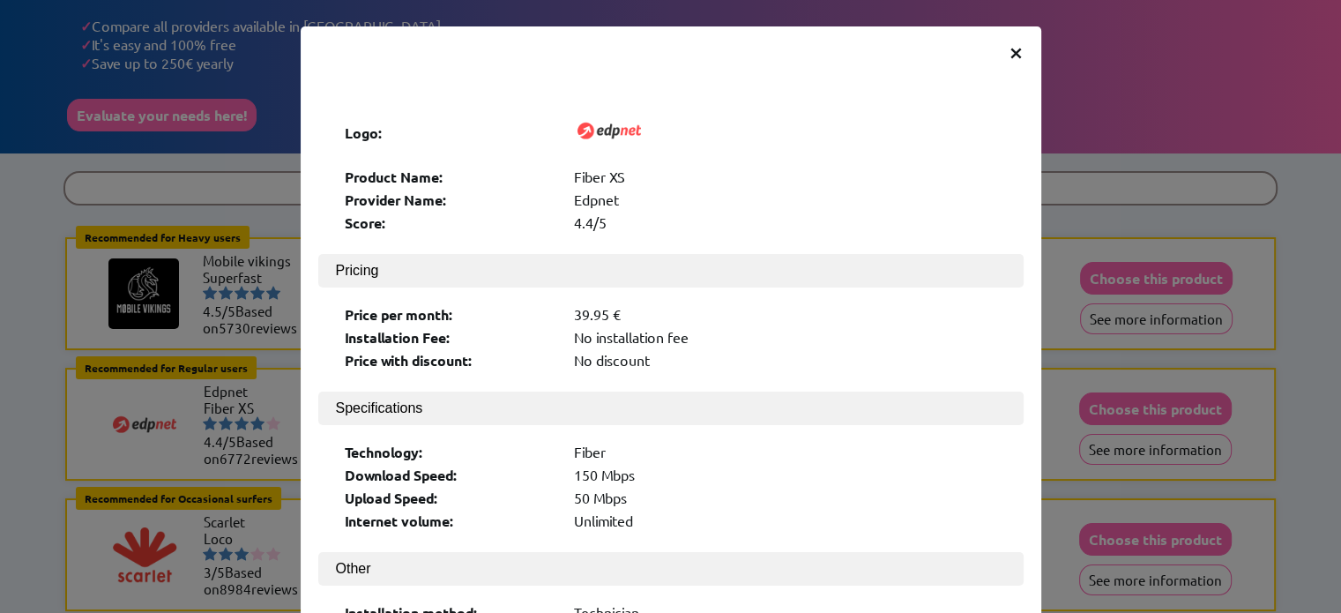
click at [1009, 51] on span "×" at bounding box center [1016, 51] width 15 height 32
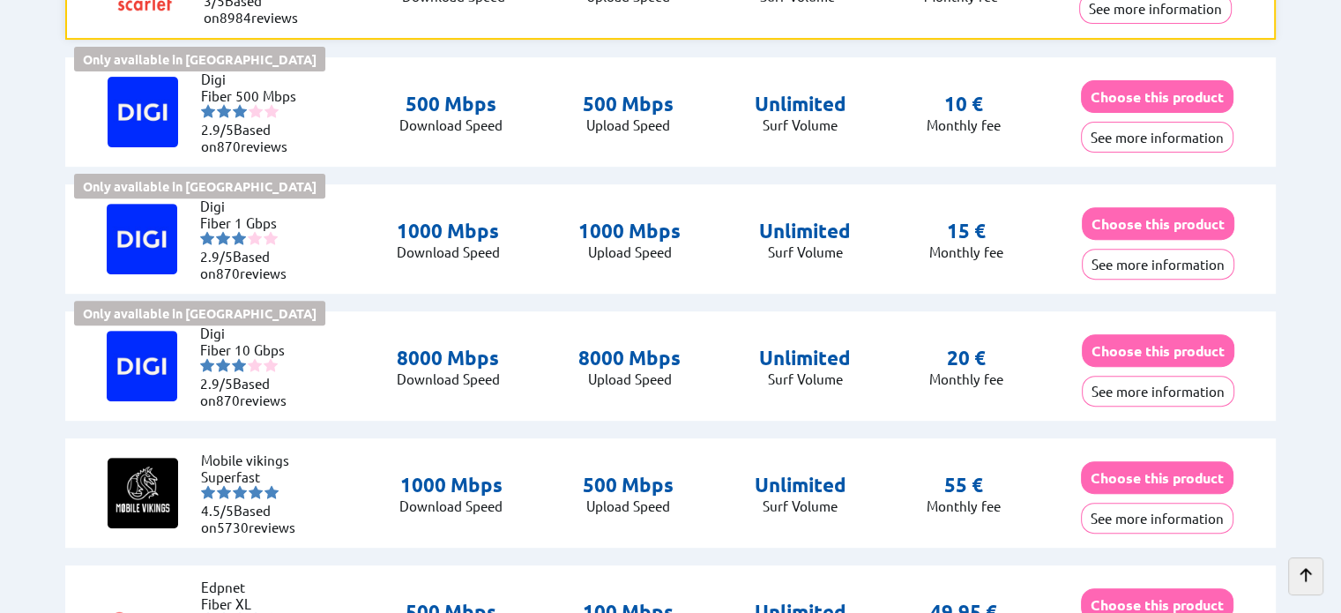
scroll to position [793, 0]
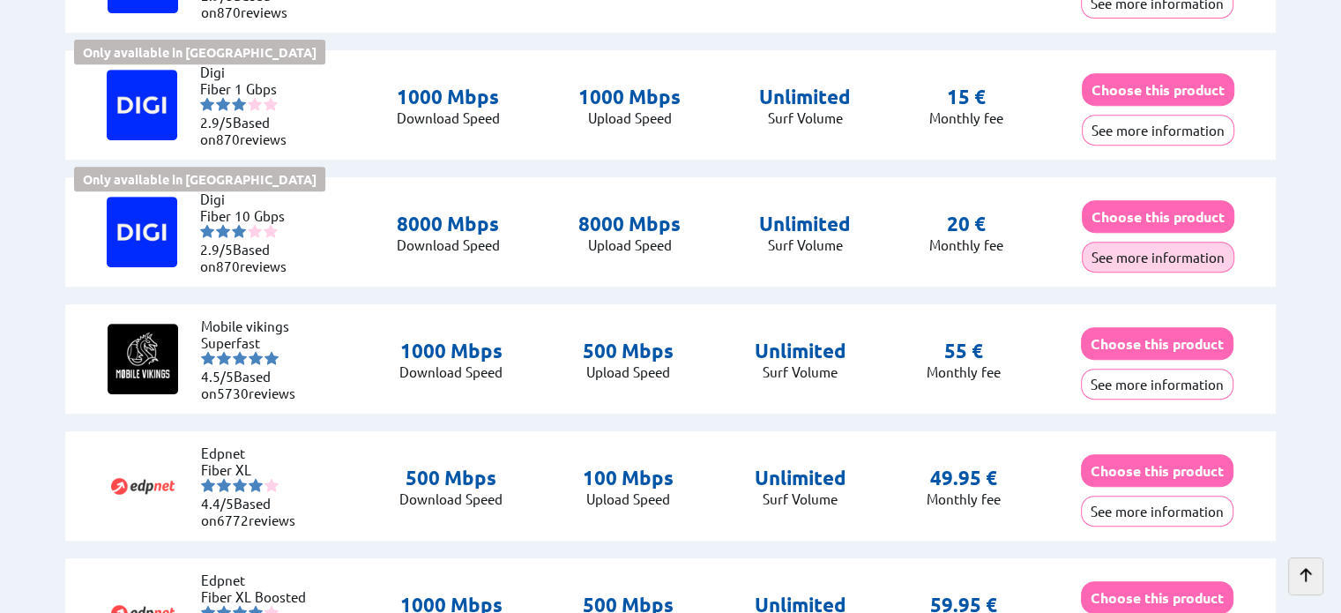
click at [1166, 250] on button "See more information" at bounding box center [1158, 257] width 153 height 31
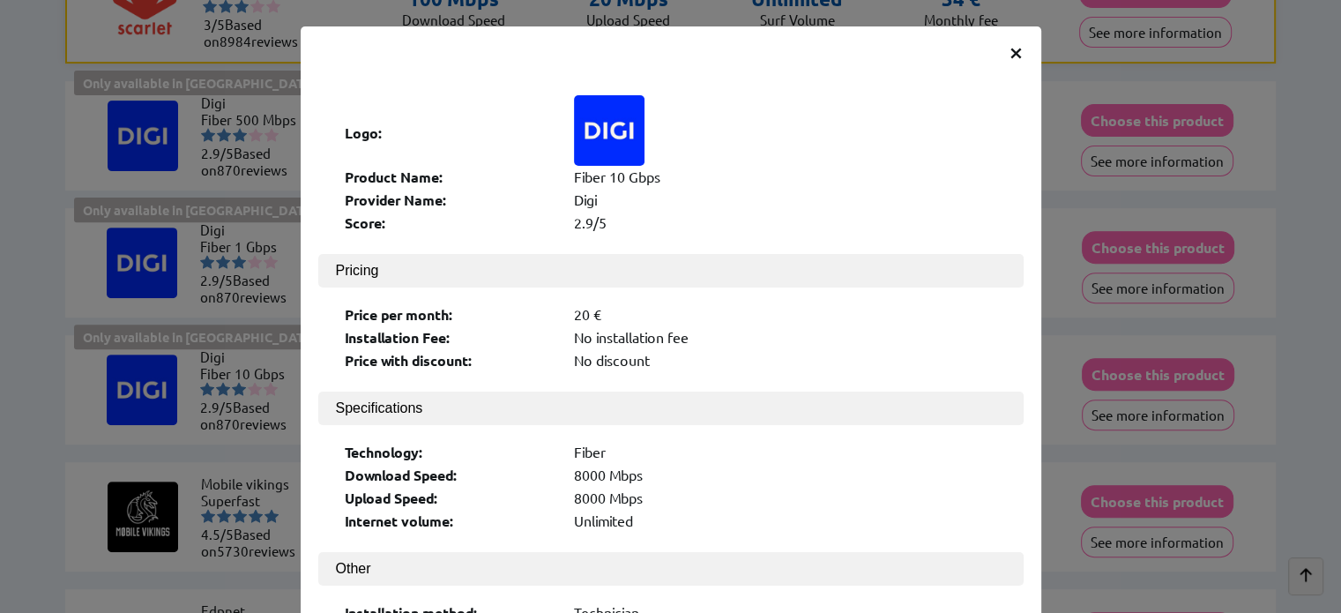
scroll to position [617, 0]
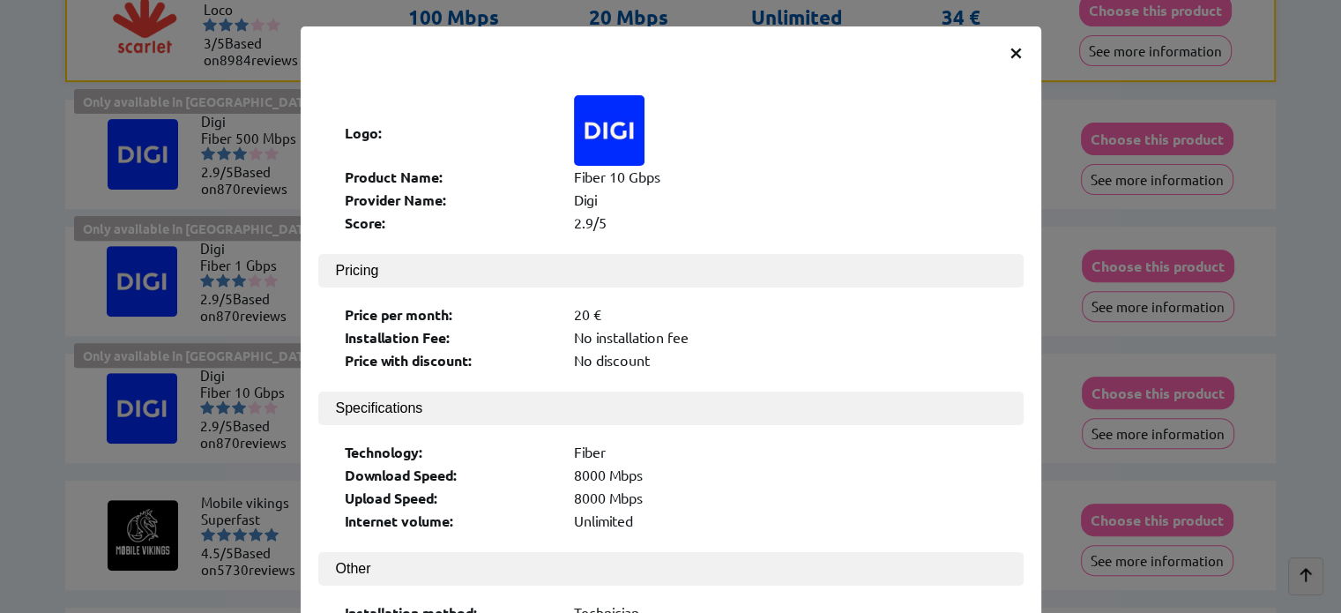
click at [1009, 54] on span "×" at bounding box center [1016, 51] width 15 height 32
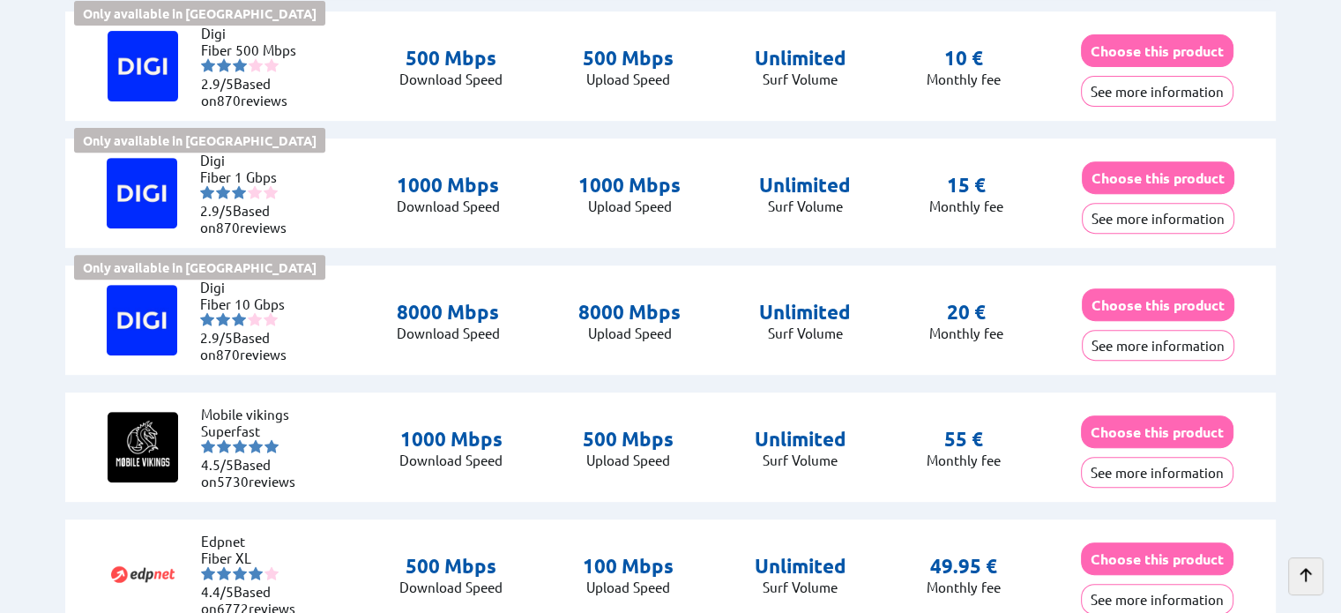
scroll to position [264, 0]
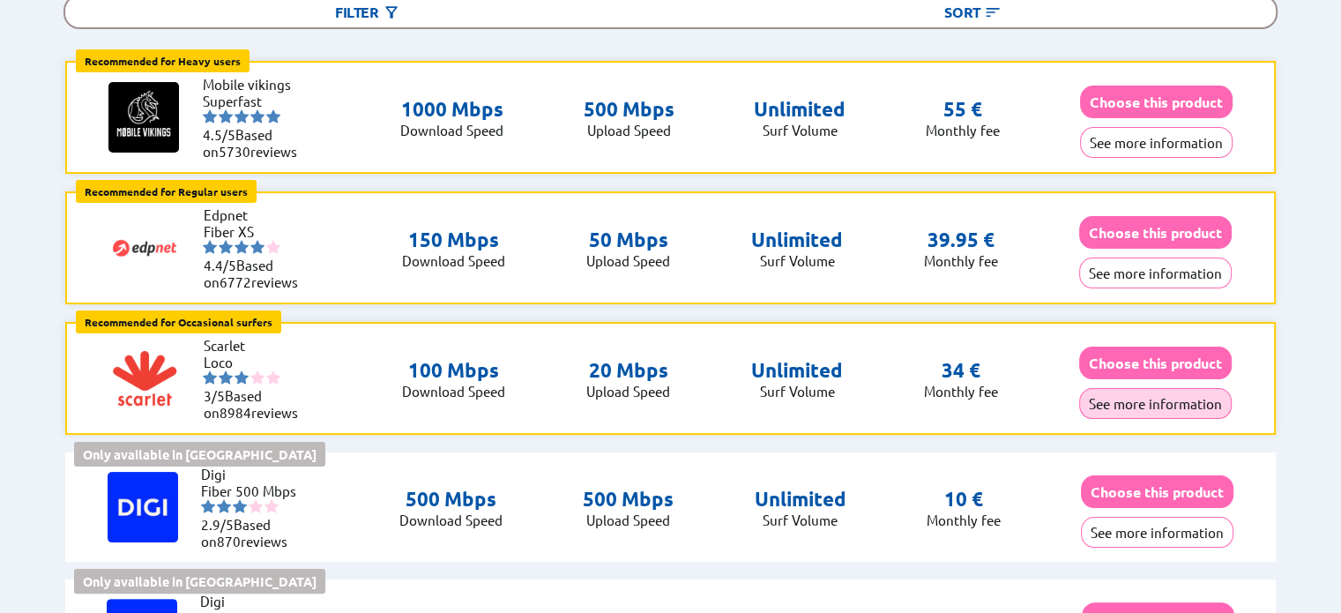
click at [1168, 398] on button "See more information" at bounding box center [1155, 403] width 153 height 31
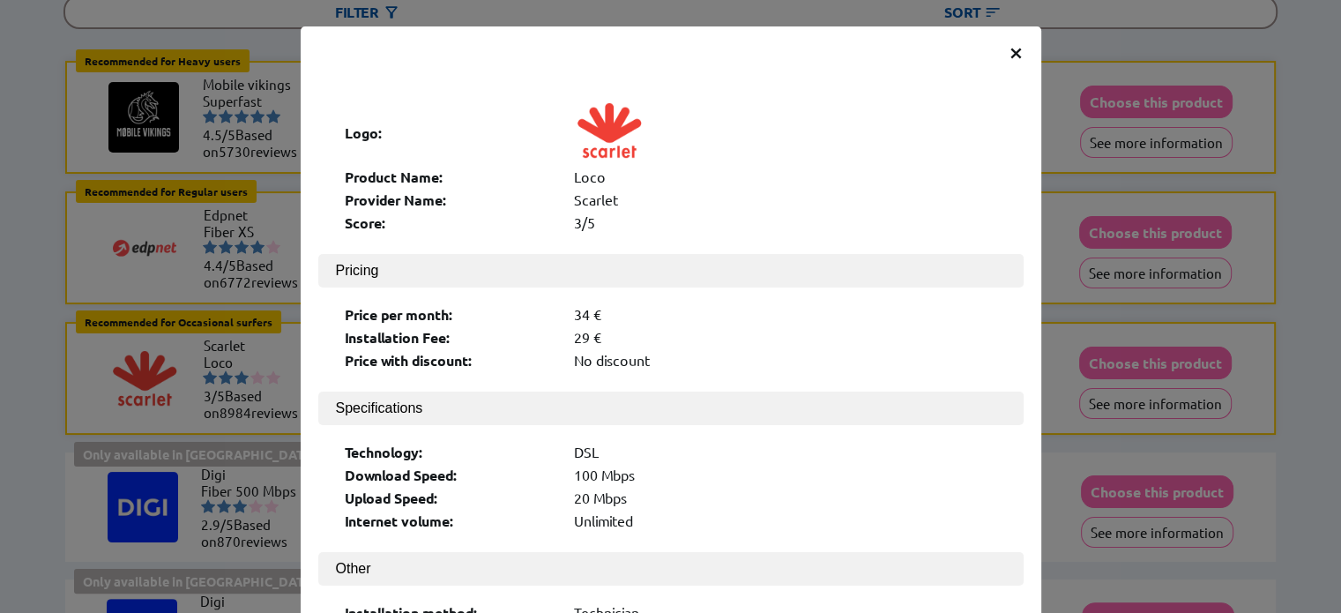
click at [1014, 51] on span "×" at bounding box center [1016, 51] width 15 height 32
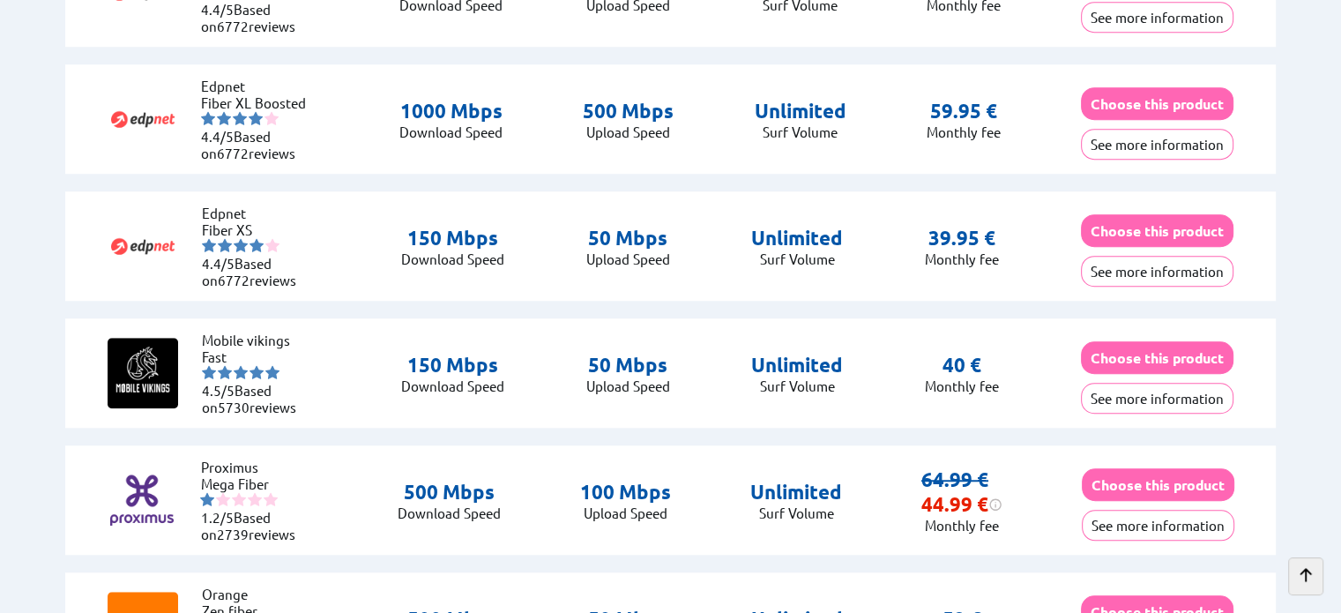
scroll to position [1322, 0]
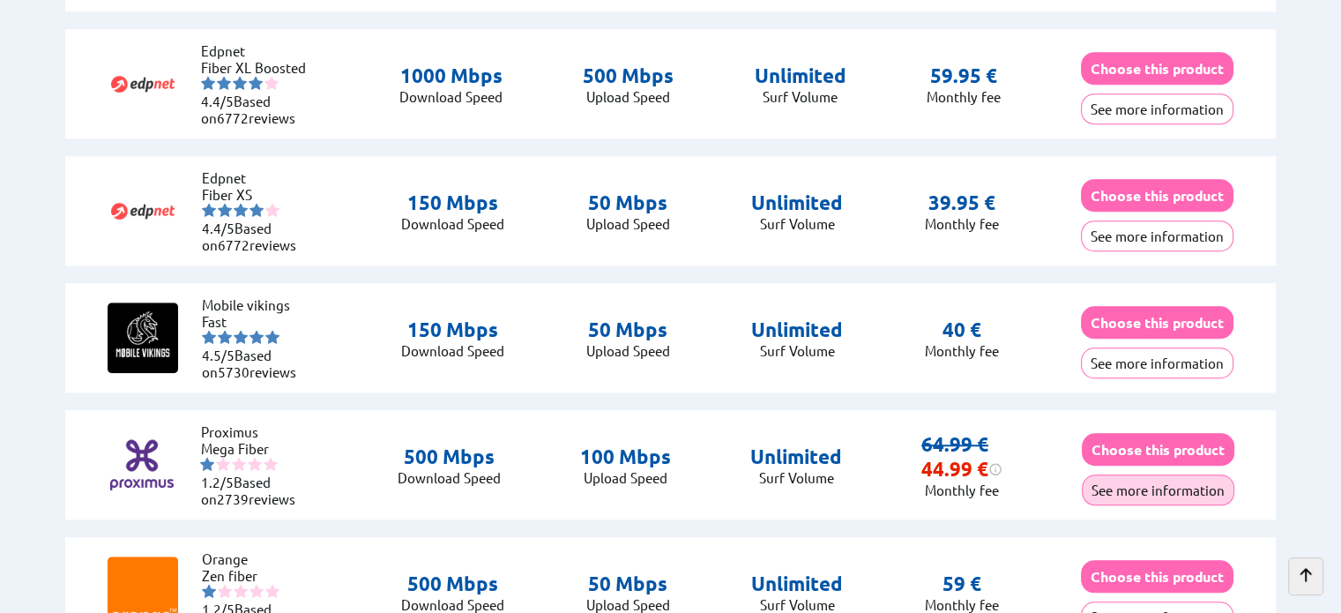
click at [1118, 478] on button "See more information" at bounding box center [1158, 489] width 153 height 31
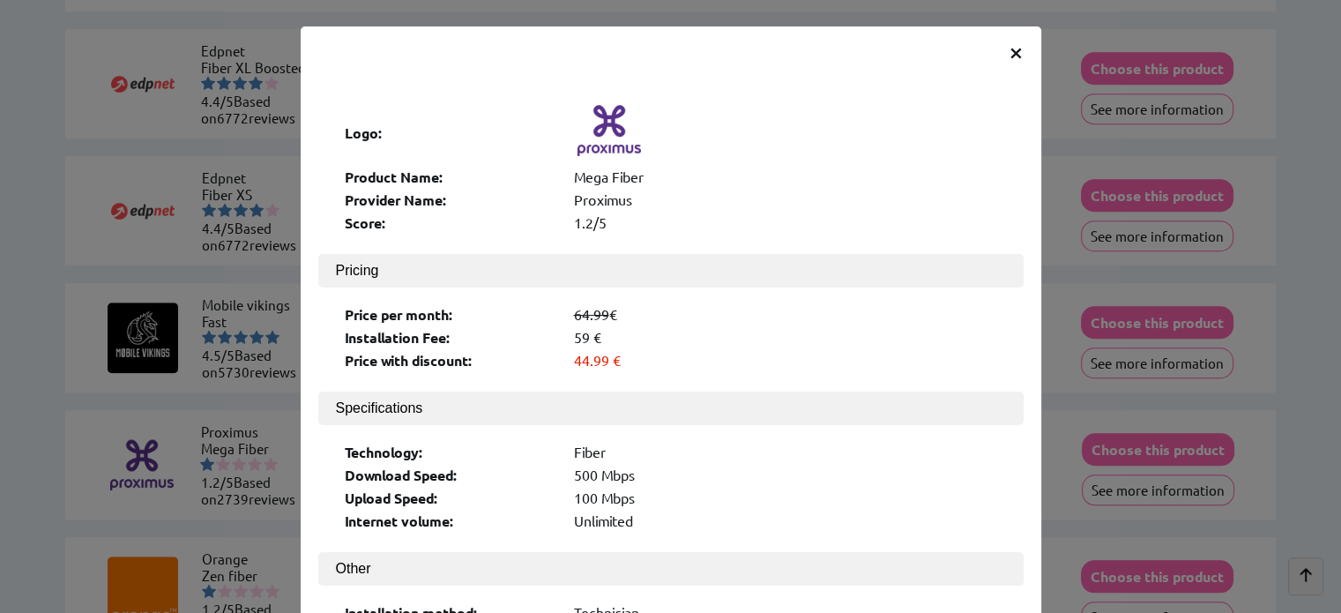
click at [1009, 41] on span "×" at bounding box center [1016, 51] width 15 height 32
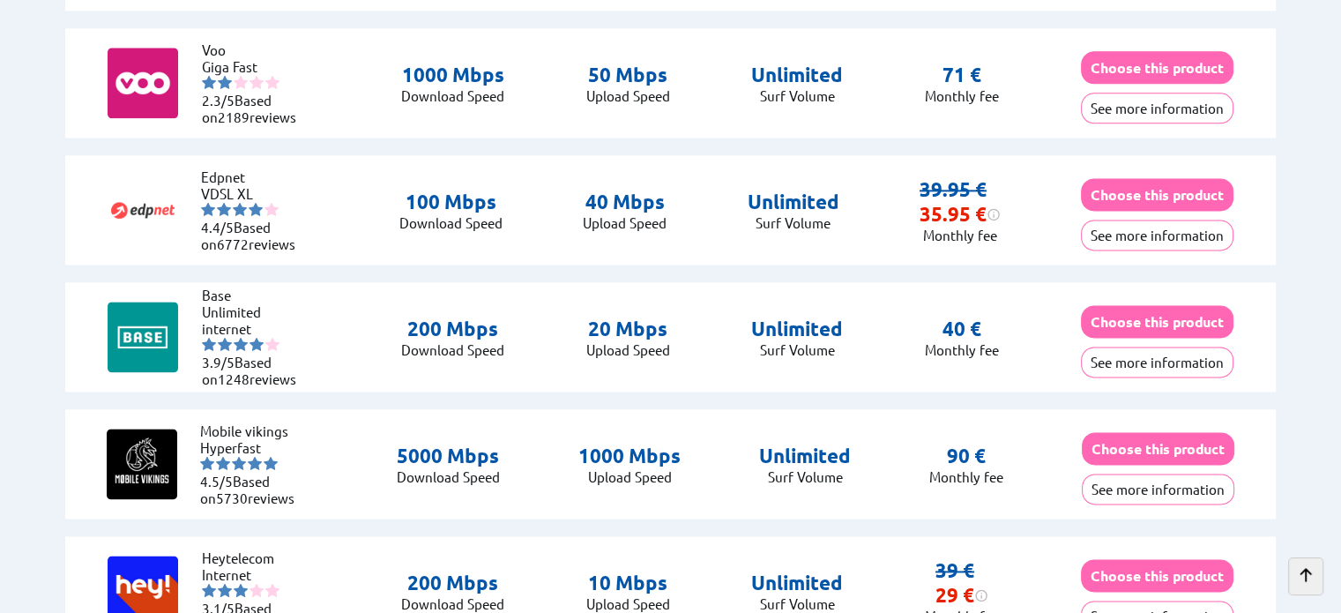
scroll to position [2380, 0]
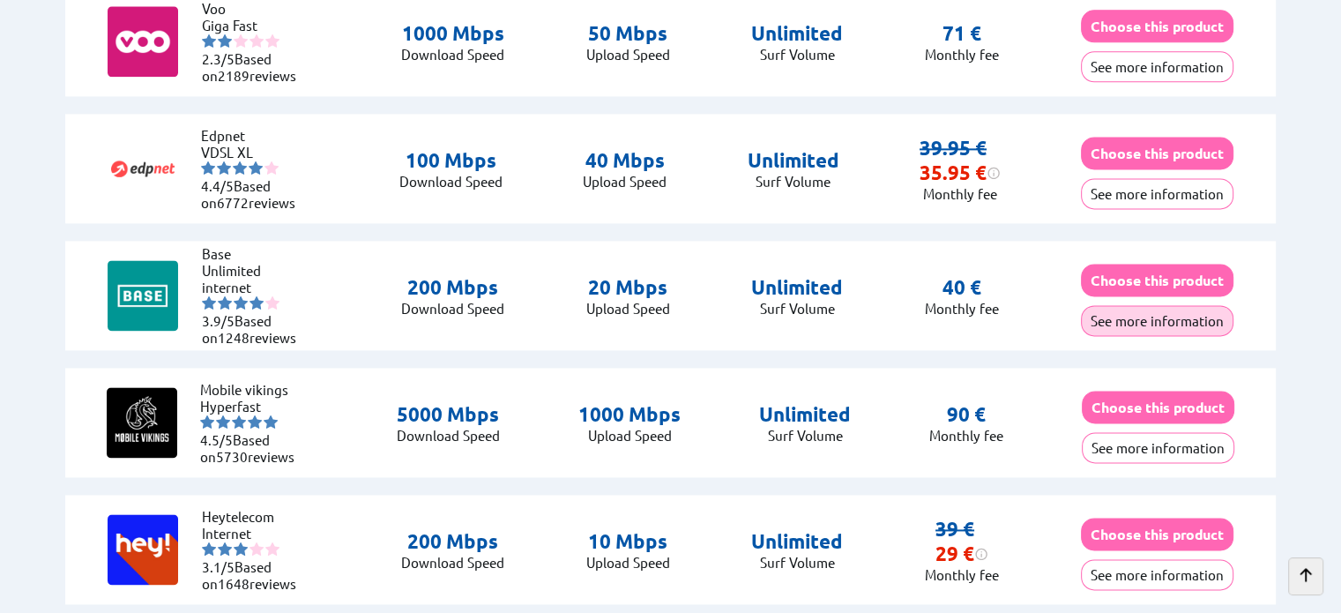
click at [1144, 311] on button "See more information" at bounding box center [1157, 320] width 153 height 31
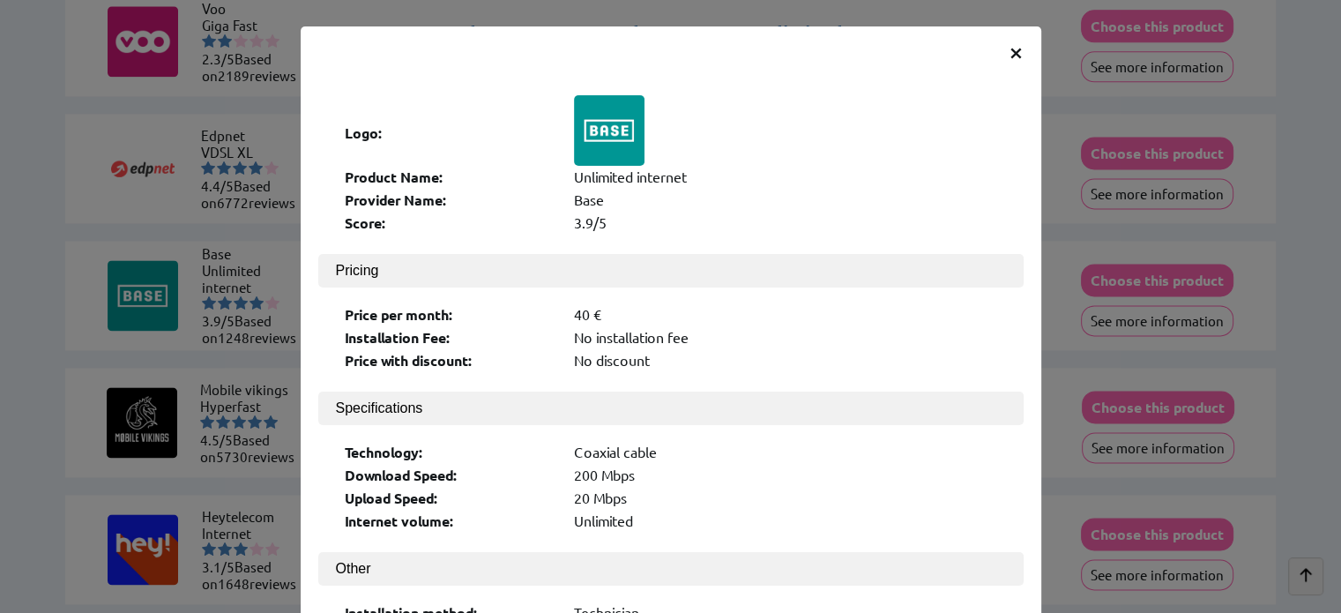
scroll to position [0, 0]
click at [1016, 56] on span "×" at bounding box center [1016, 51] width 15 height 32
